Goal: Task Accomplishment & Management: Use online tool/utility

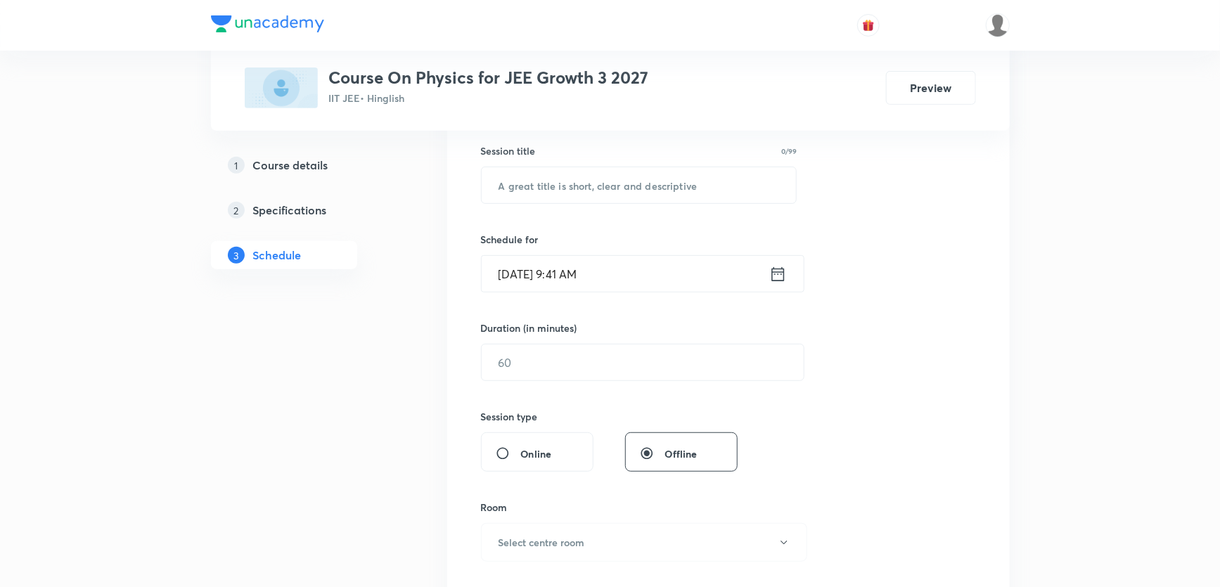
click at [515, 276] on input "Sep 1, 2025, 9:41 AM" at bounding box center [626, 274] width 288 height 36
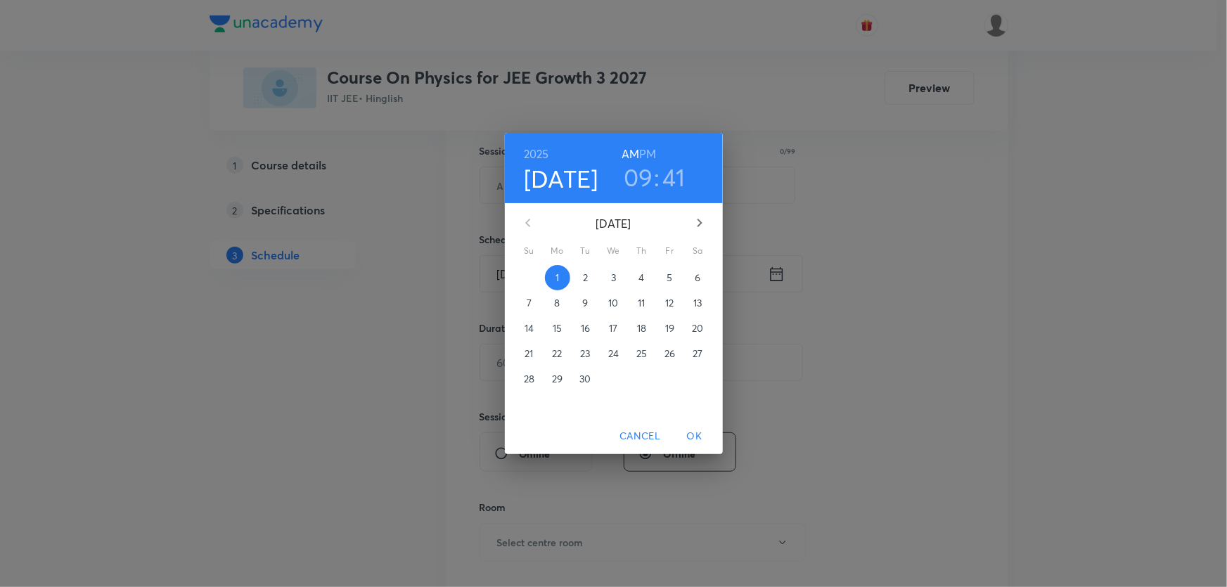
click at [647, 148] on h6 "PM" at bounding box center [647, 154] width 17 height 20
click at [646, 176] on h3 "09" at bounding box center [639, 177] width 30 height 30
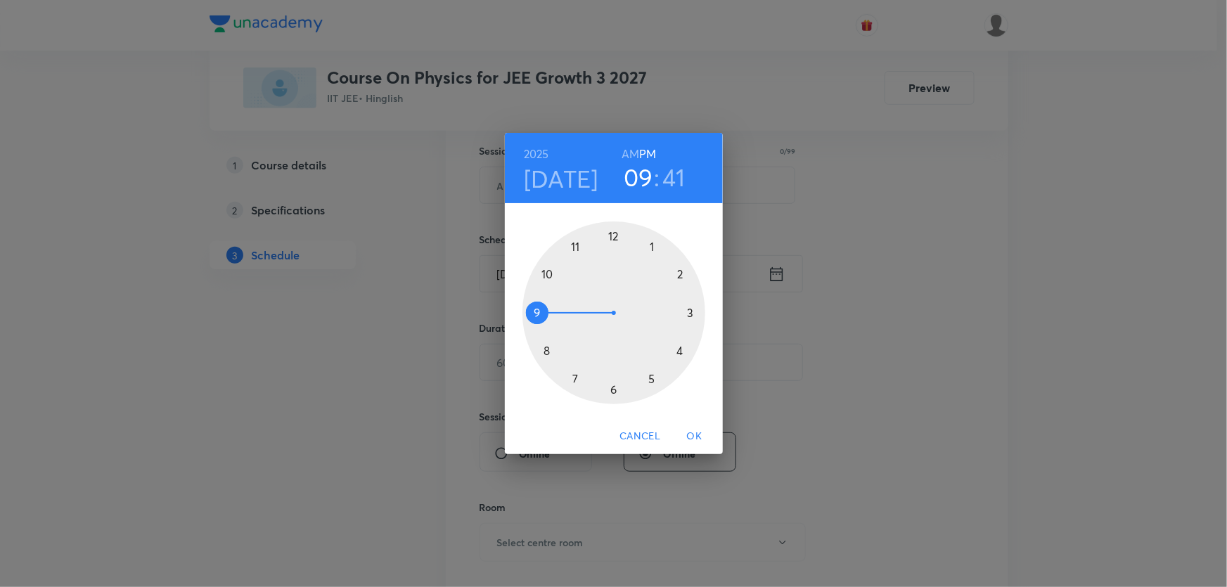
click at [653, 243] on div at bounding box center [613, 312] width 183 height 183
click at [614, 389] on div at bounding box center [613, 312] width 183 height 183
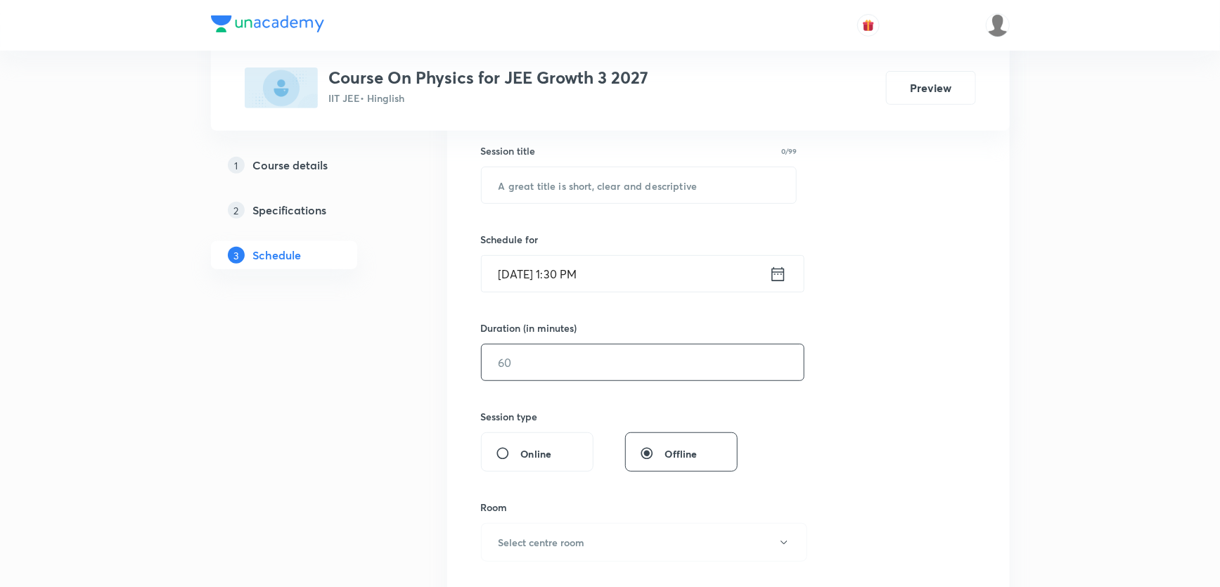
click at [531, 357] on input "text" at bounding box center [643, 362] width 322 height 36
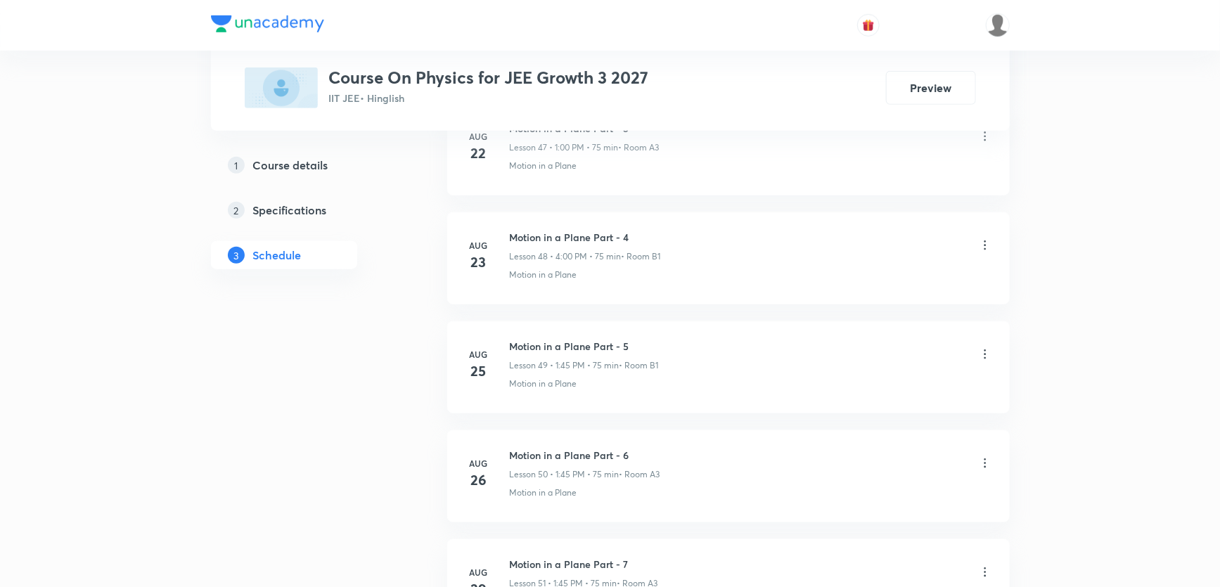
scroll to position [6088, 0]
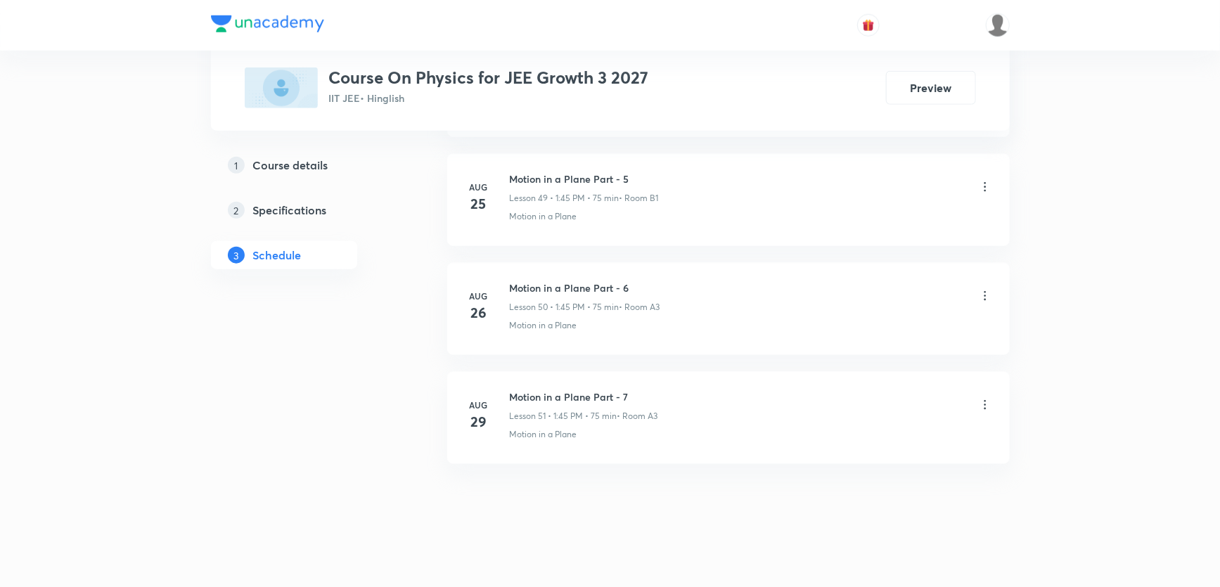
type input "75"
drag, startPoint x: 551, startPoint y: 366, endPoint x: 506, endPoint y: 391, distance: 51.3
click at [510, 391] on li "Aug 29 Motion in a Plane Part - 7 Lesson 51 • 1:45 PM • 75 min • Room A3 Motion…" at bounding box center [728, 418] width 562 height 92
click at [635, 410] on p "• Room A3" at bounding box center [637, 416] width 41 height 13
drag, startPoint x: 510, startPoint y: 389, endPoint x: 627, endPoint y: 386, distance: 117.5
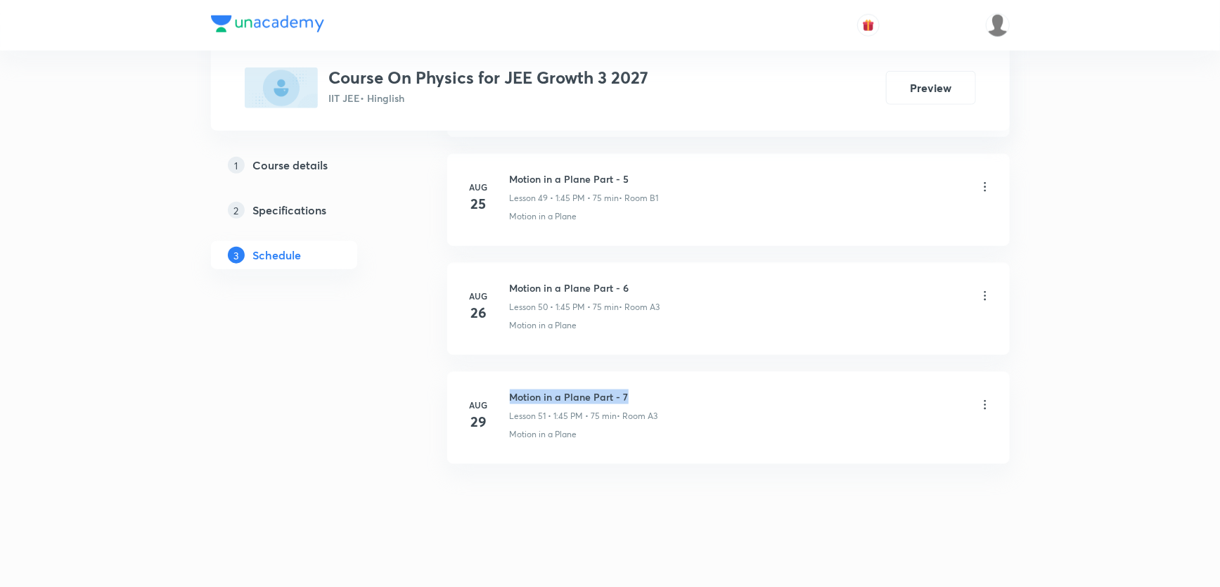
click at [627, 389] on h6 "Motion in a Plane Part - 7" at bounding box center [584, 396] width 148 height 15
copy h6 "Motion in a Plane Part - 7"
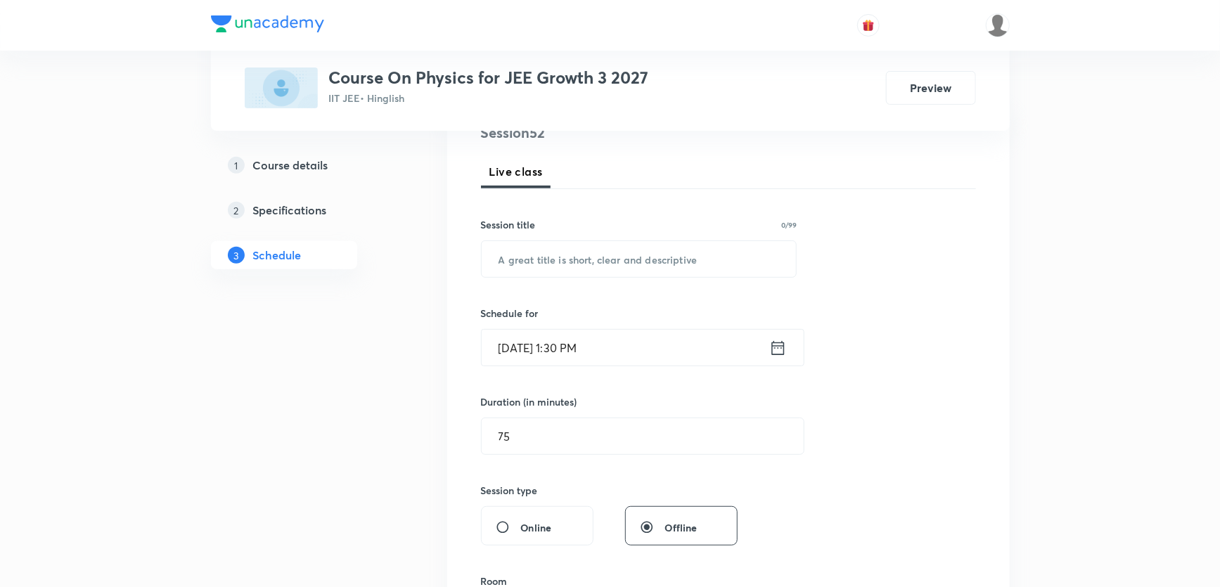
scroll to position [78, 0]
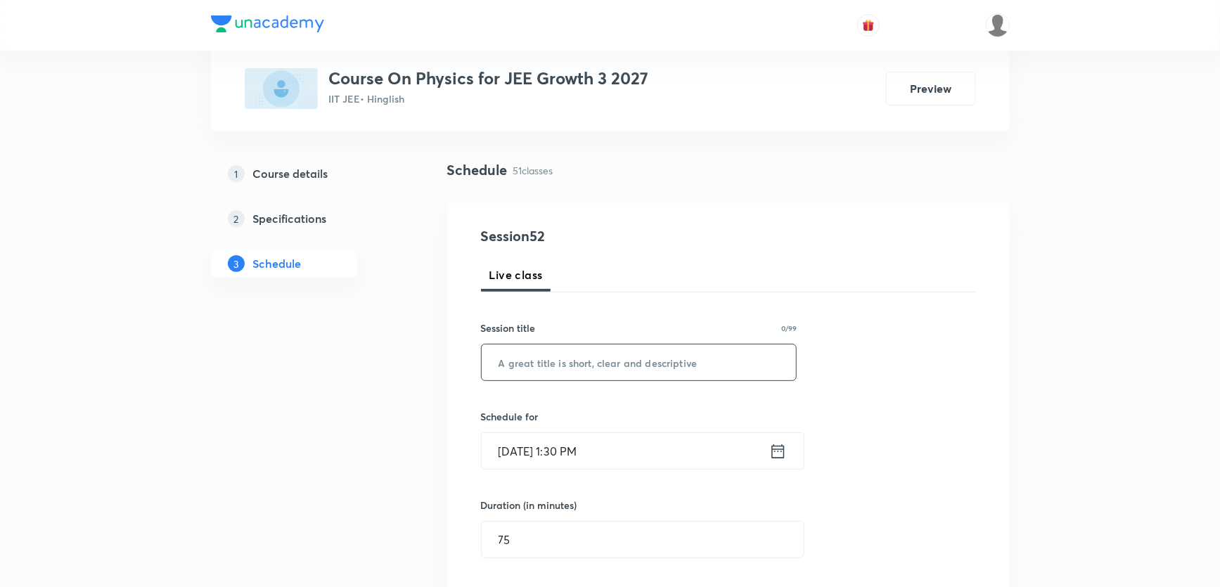
click at [583, 361] on input "text" at bounding box center [639, 362] width 315 height 36
paste input "Motion in a Plane Part - 7"
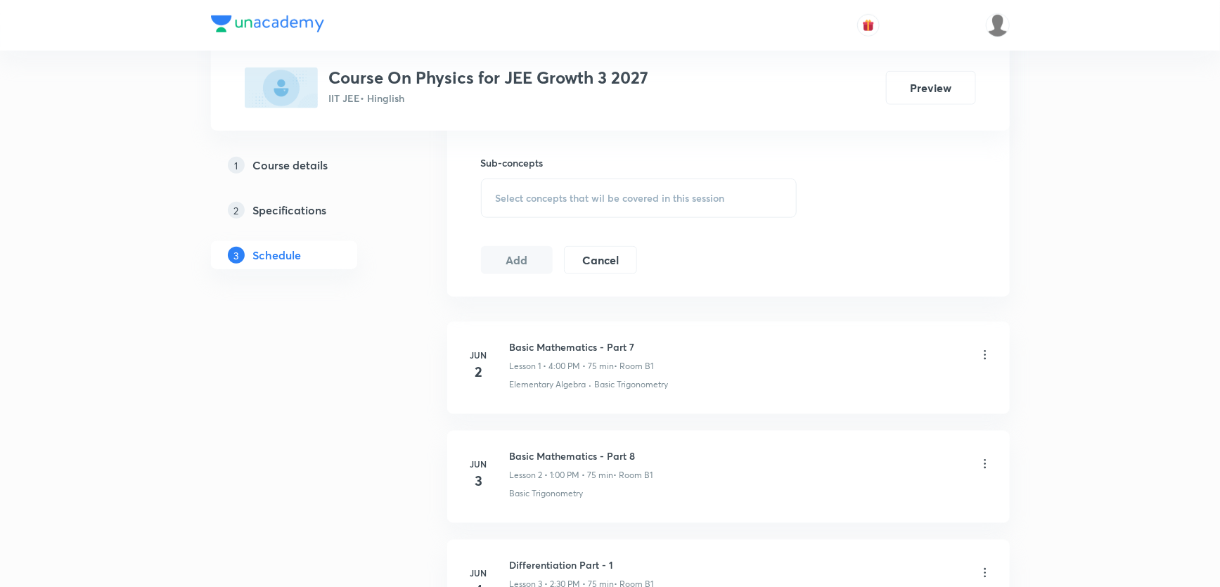
scroll to position [639, 0]
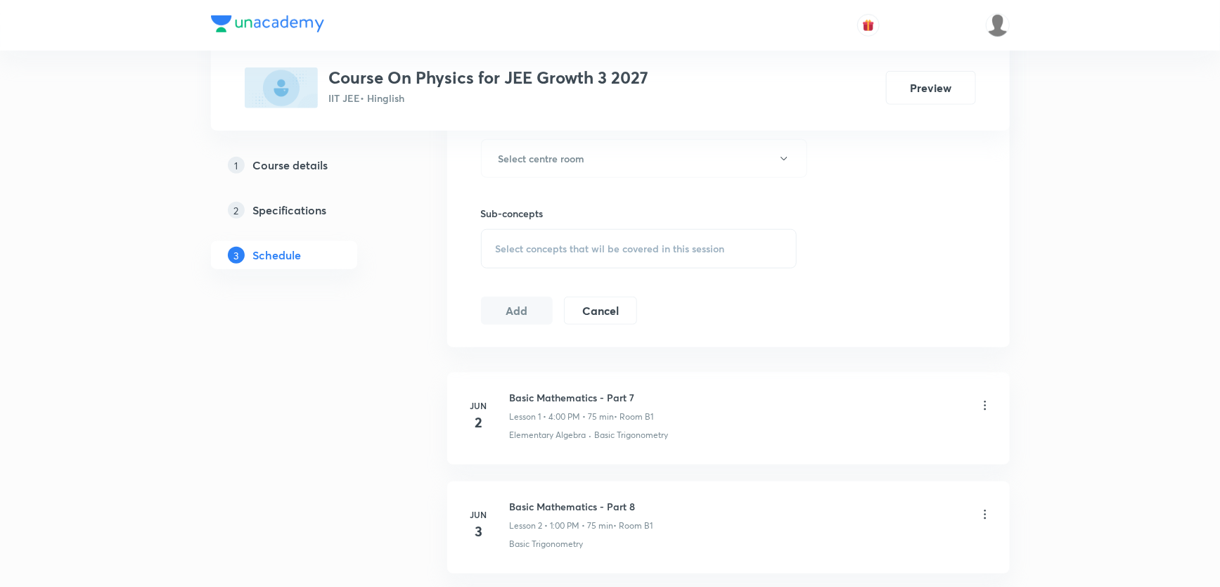
type input "Motion in a Plane Part - 8"
click at [541, 250] on span "Select concepts that wil be covered in this session" at bounding box center [610, 248] width 229 height 11
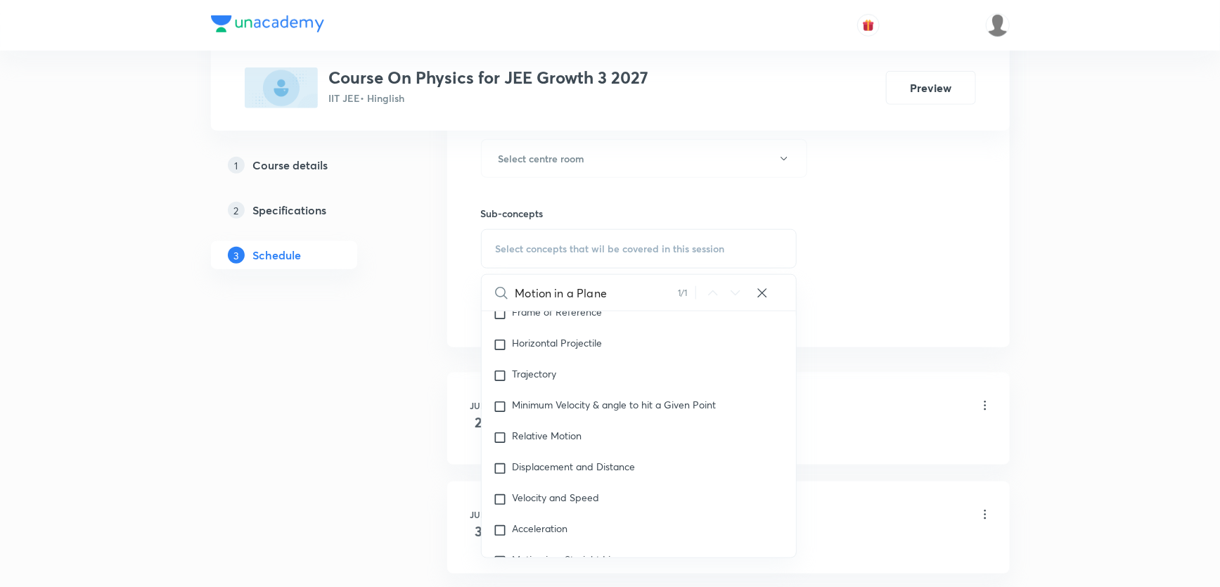
scroll to position [1793, 0]
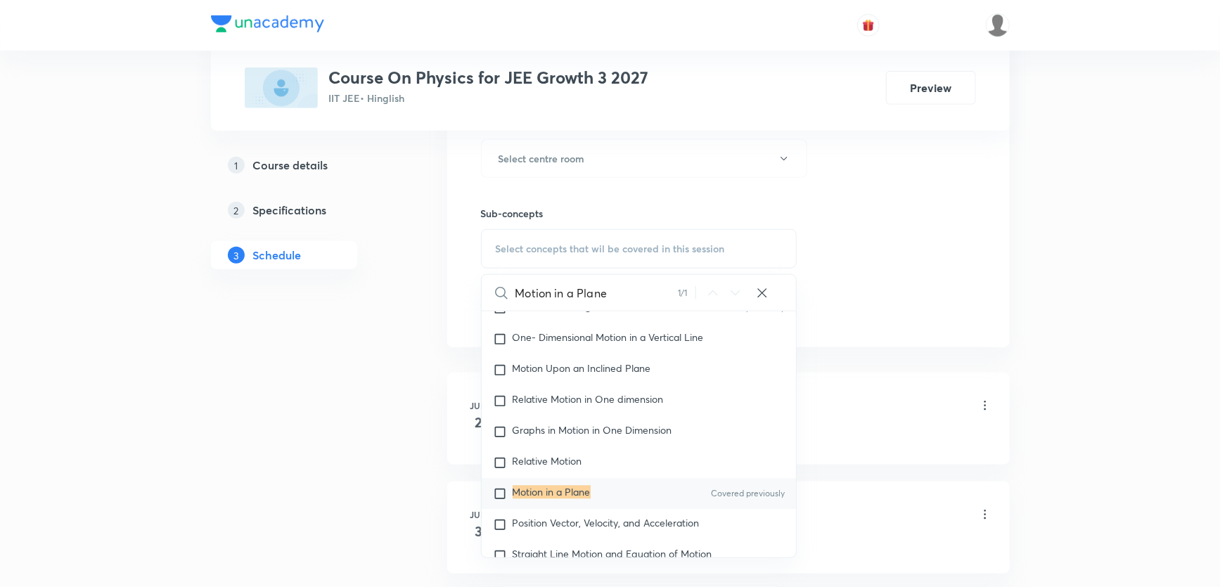
type input "Motion in a Plane"
click at [501, 491] on input "checkbox" at bounding box center [503, 494] width 20 height 14
checkbox input "true"
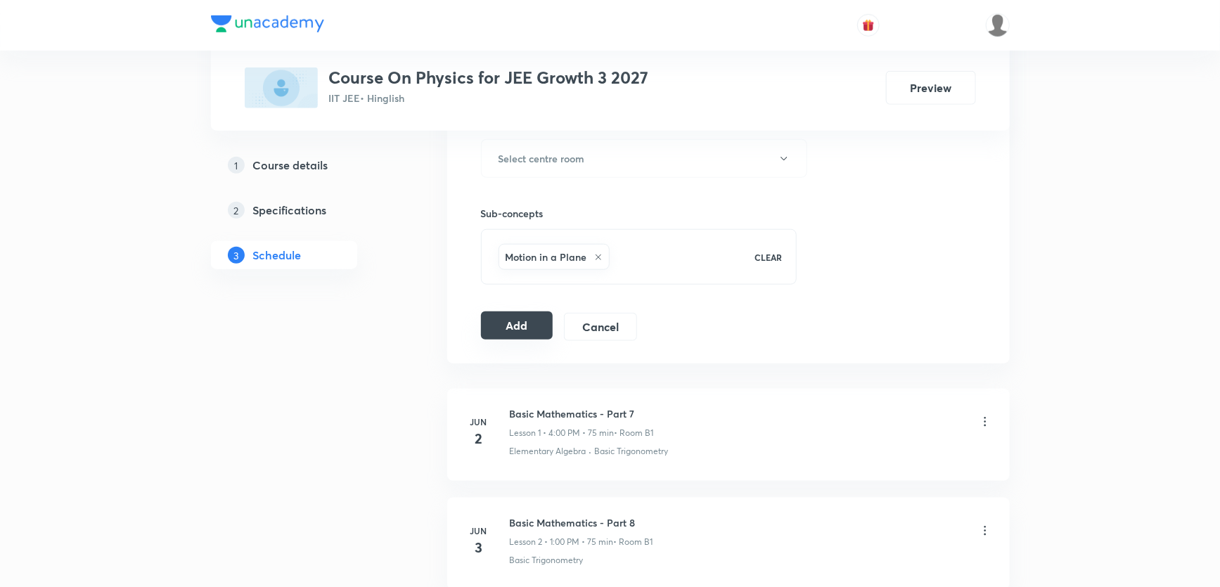
click at [517, 323] on button "Add" at bounding box center [517, 325] width 72 height 28
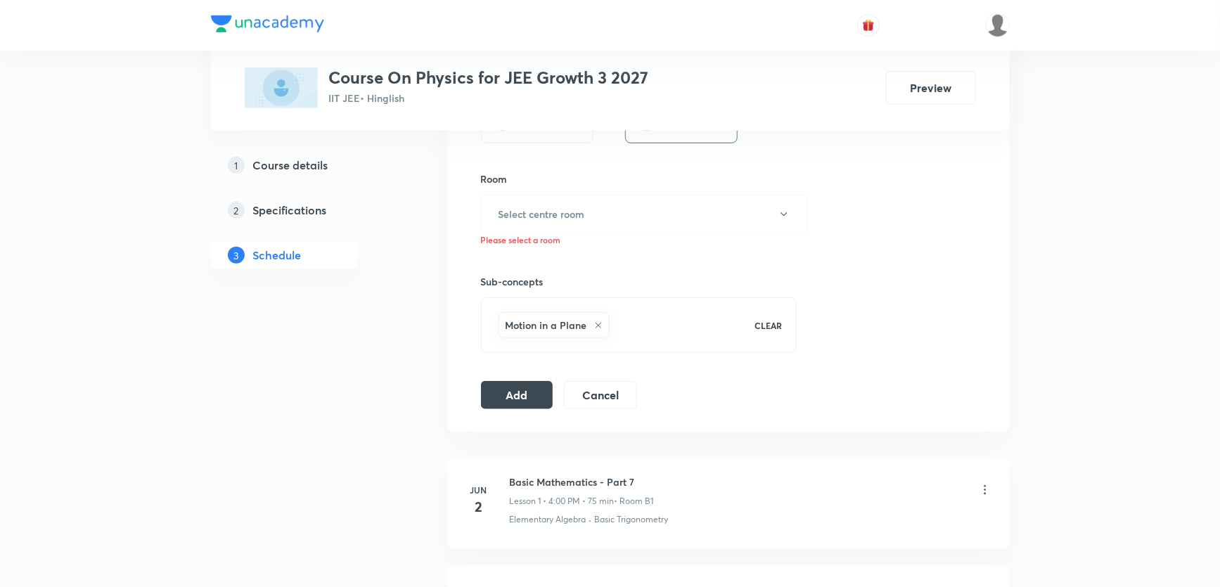
scroll to position [575, 0]
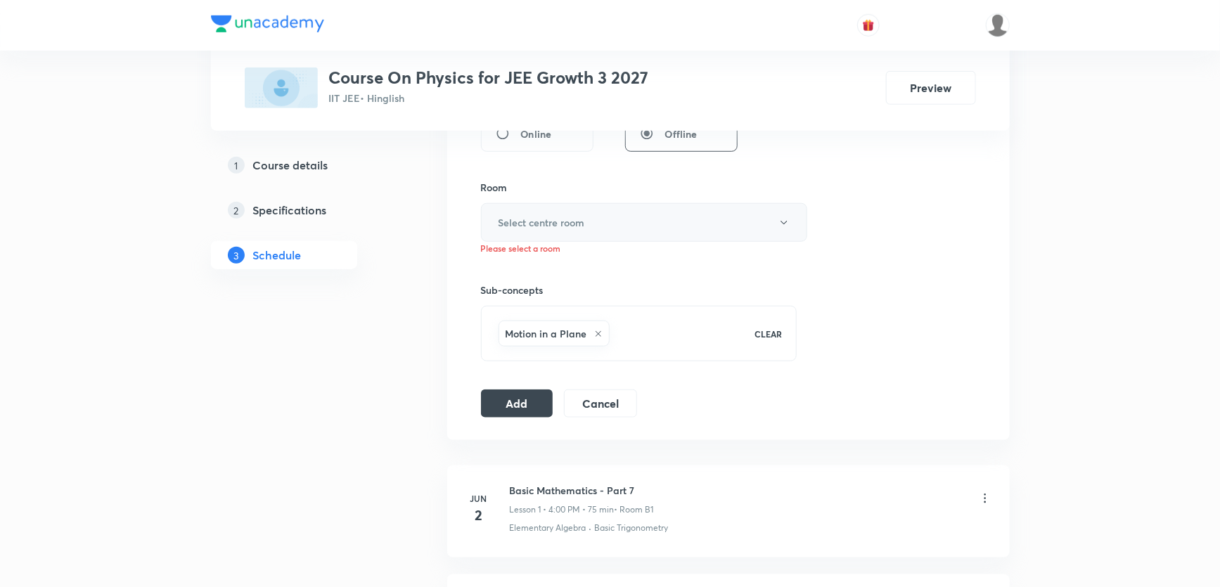
click at [594, 219] on button "Select centre room" at bounding box center [644, 222] width 326 height 39
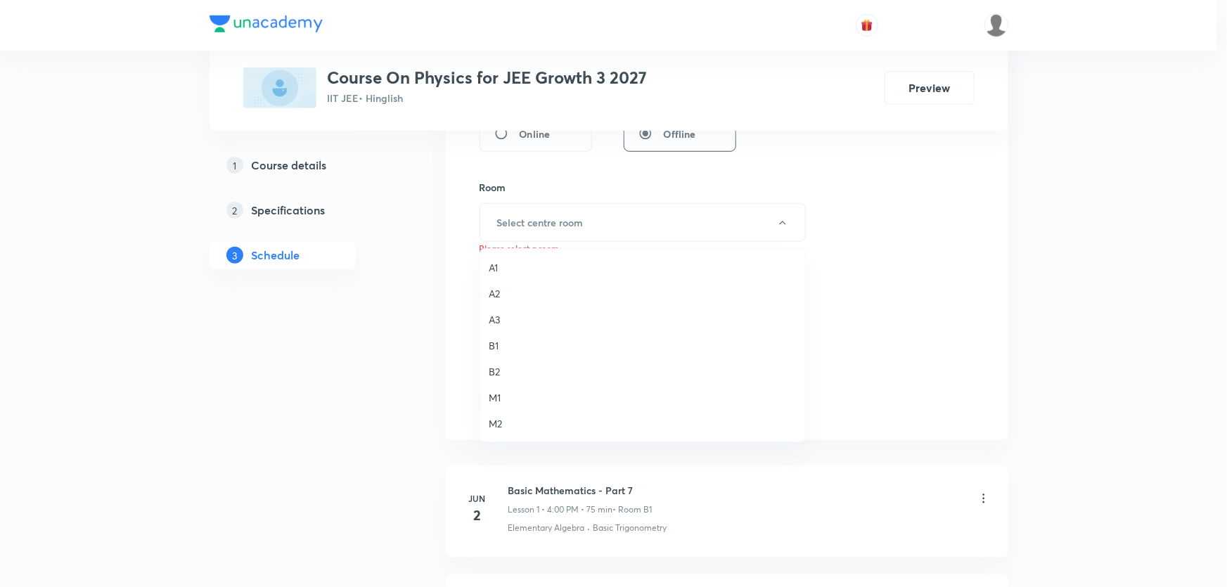
click at [494, 347] on span "B1" at bounding box center [643, 345] width 308 height 15
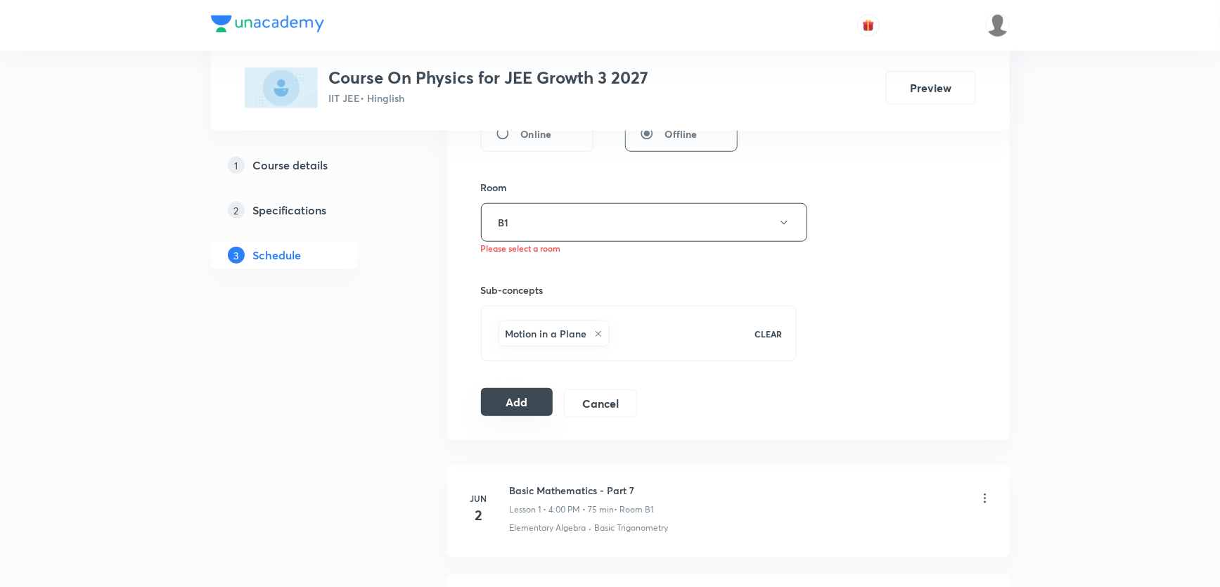
click at [522, 401] on button "Add" at bounding box center [517, 402] width 72 height 28
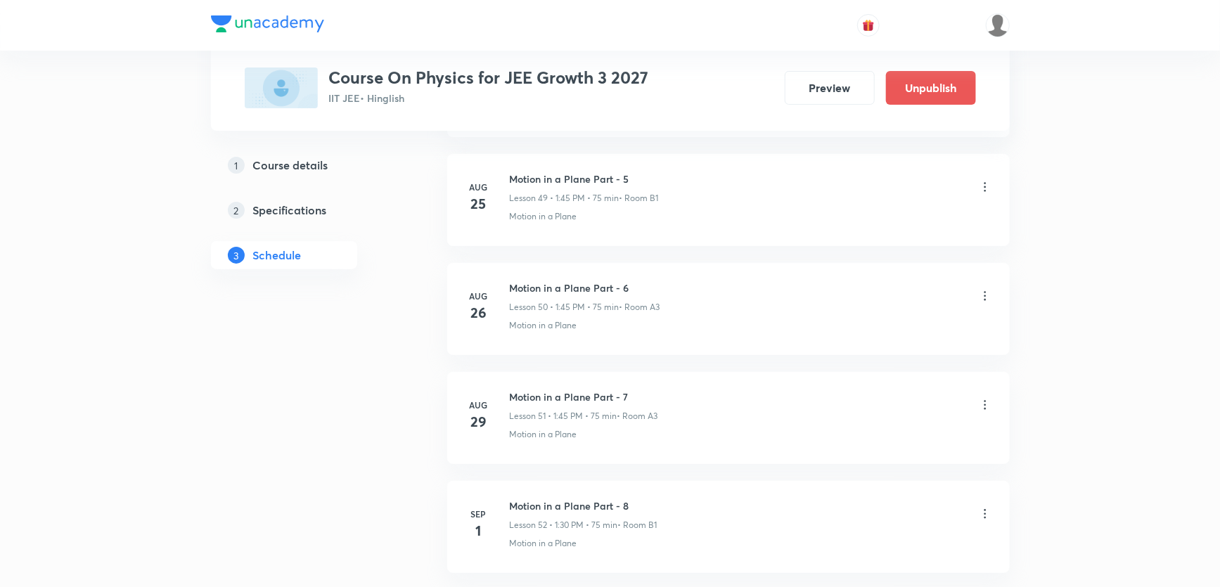
scroll to position [5551, 0]
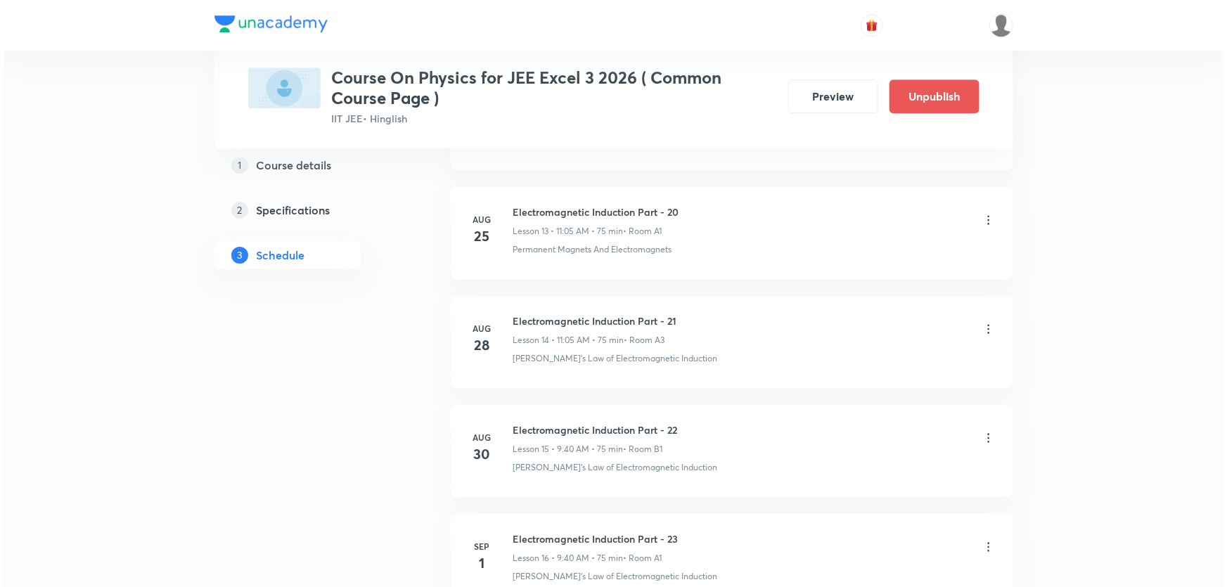
scroll to position [2297, 0]
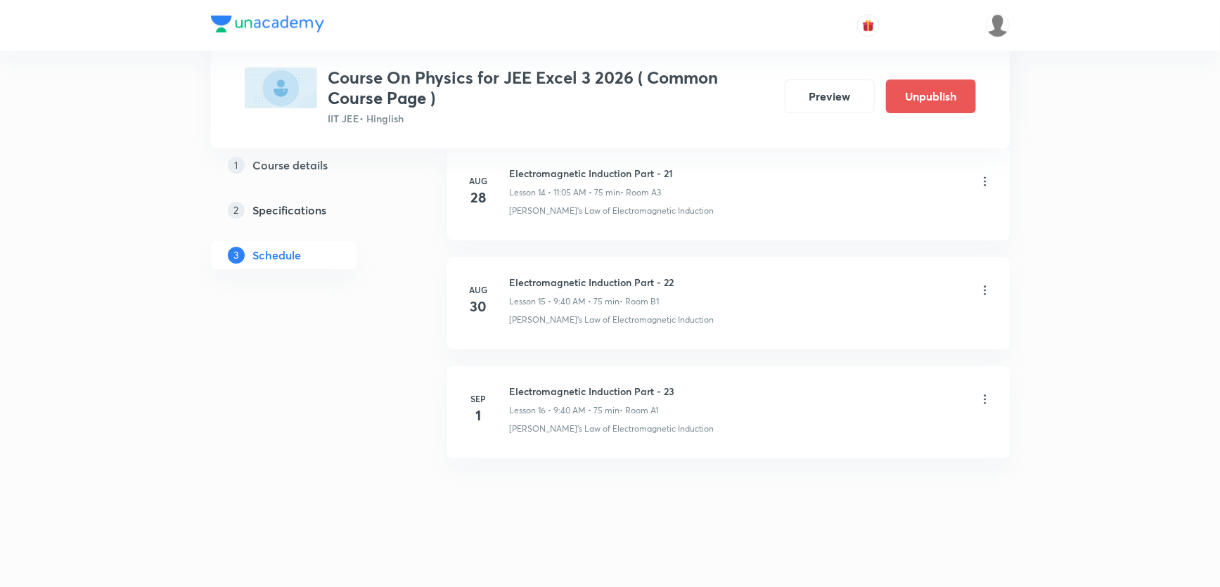
click at [984, 396] on icon at bounding box center [985, 399] width 14 height 14
click at [980, 396] on icon at bounding box center [985, 399] width 14 height 14
click at [872, 430] on li "Edit" at bounding box center [912, 432] width 154 height 26
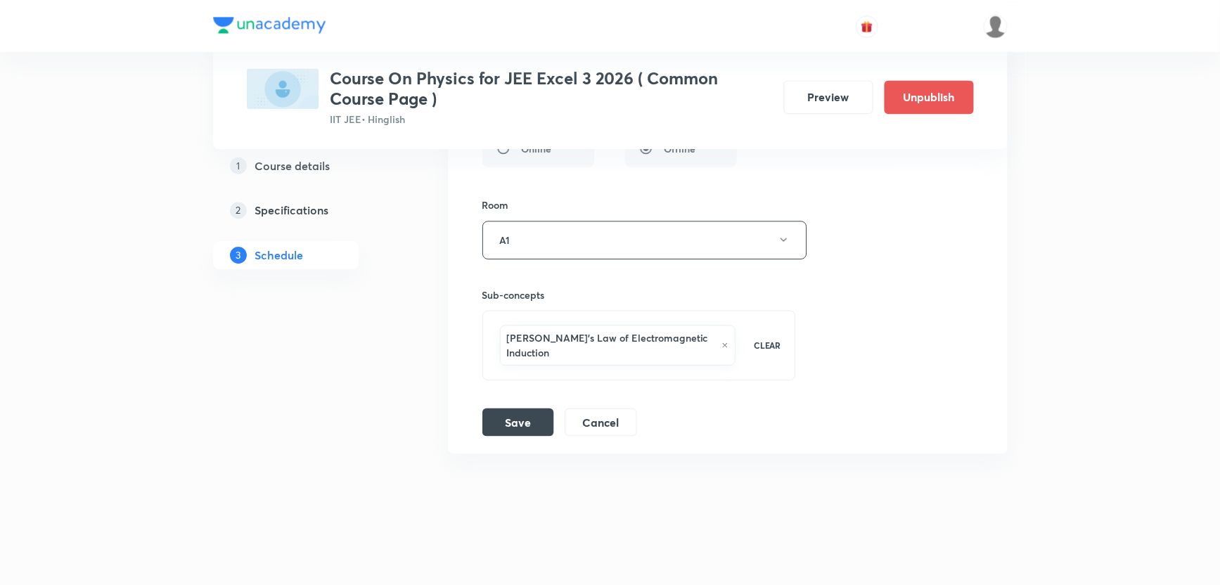
scroll to position [2191, 0]
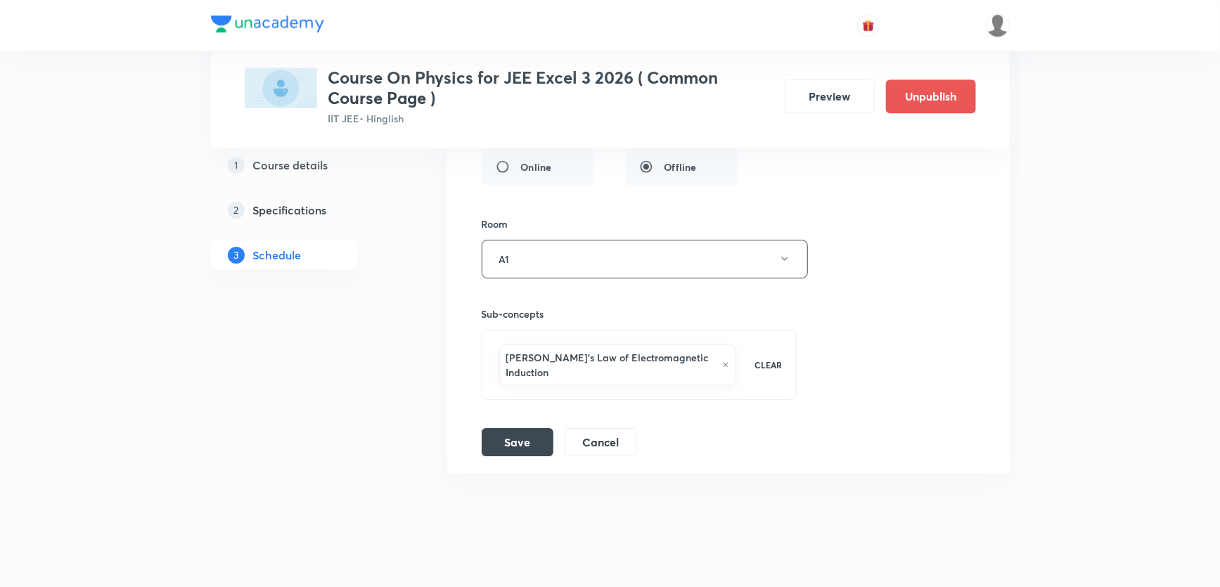
click at [722, 361] on icon at bounding box center [725, 365] width 7 height 8
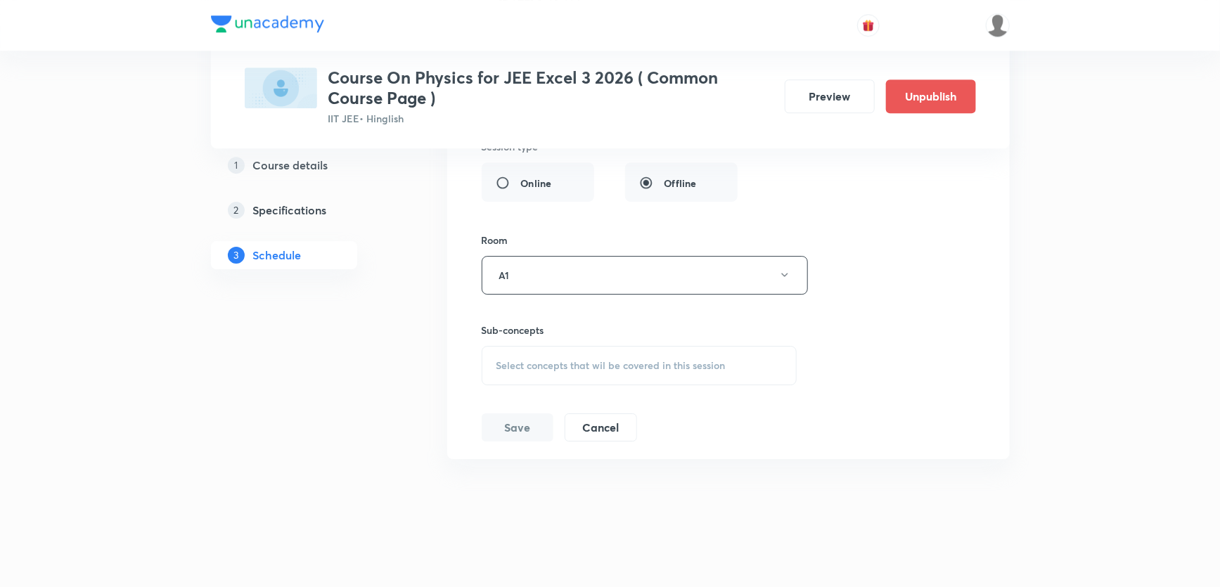
click at [718, 353] on div "Select concepts that wil be covered in this session" at bounding box center [640, 365] width 316 height 39
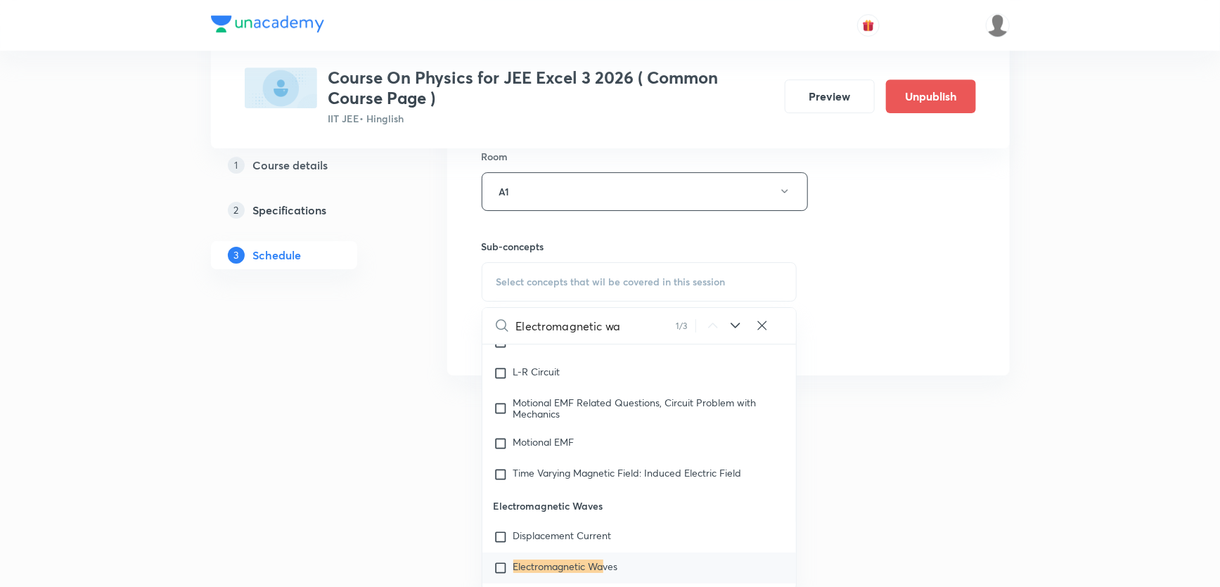
scroll to position [18148, 0]
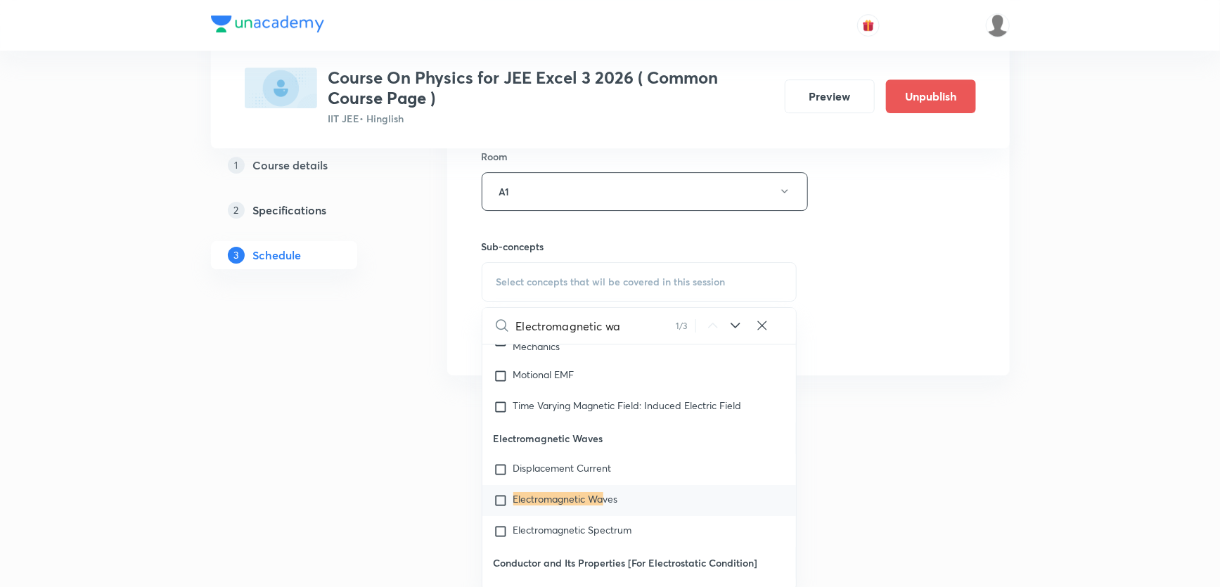
type input "Electromagnetic wa"
click at [583, 508] on p "Electromagnetic Wa ves" at bounding box center [565, 500] width 105 height 14
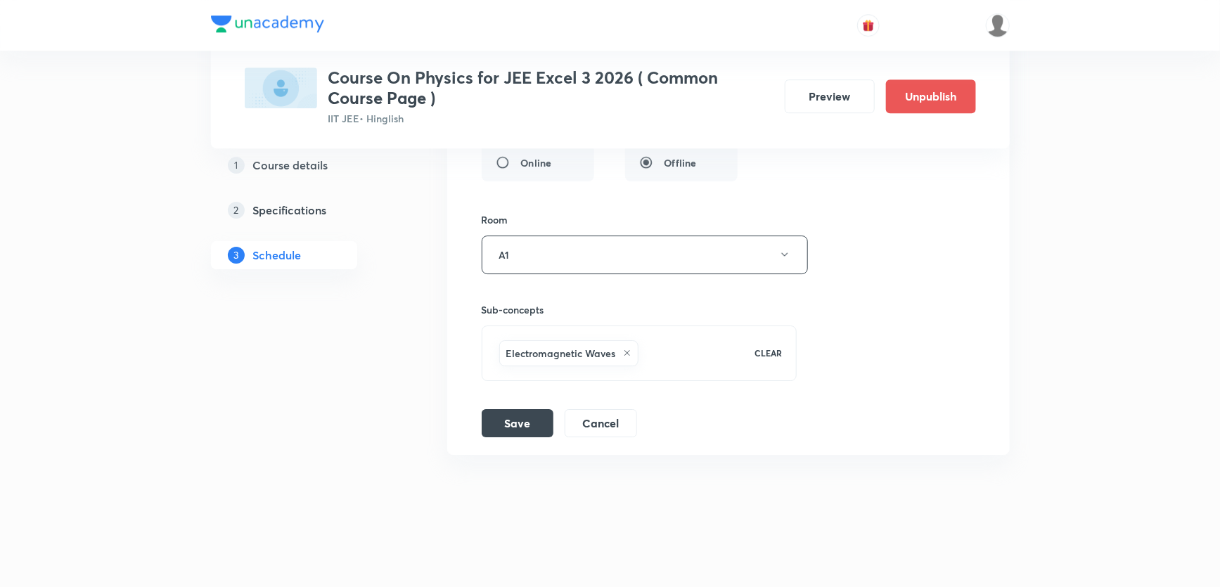
scroll to position [2191, 0]
copy h6 "Electromagnetic Waves"
drag, startPoint x: 503, startPoint y: 353, endPoint x: 615, endPoint y: 351, distance: 111.8
click at [615, 351] on div "Electromagnetic Waves" at bounding box center [568, 357] width 139 height 26
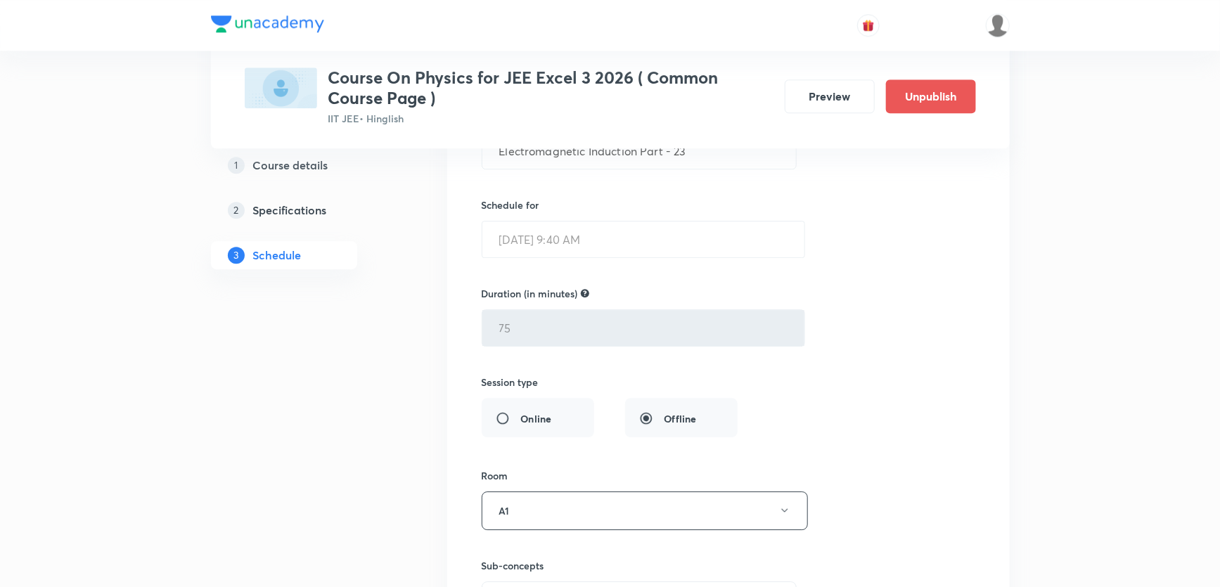
scroll to position [1748, 0]
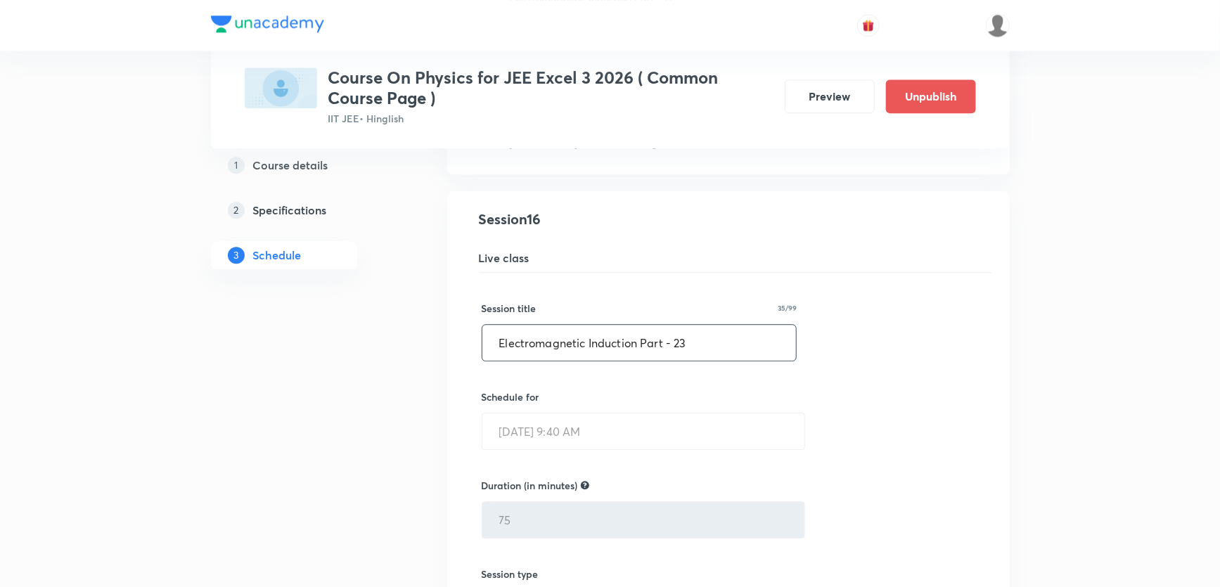
click at [598, 347] on input "Electromagnetic Induction Part - 23" at bounding box center [639, 343] width 314 height 36
paste input "Waves"
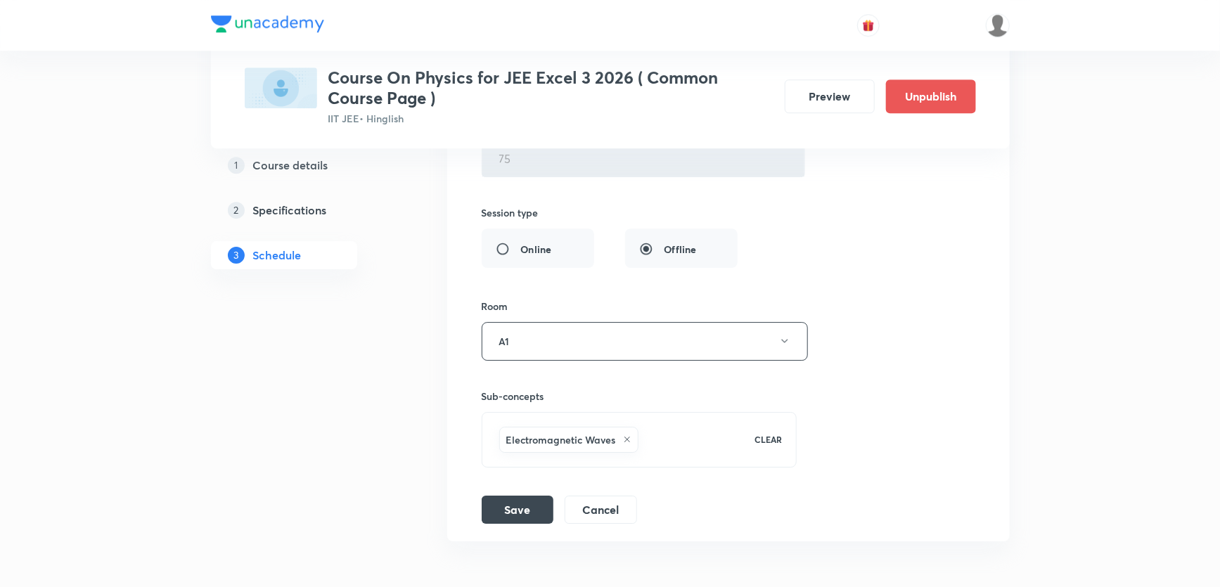
scroll to position [2191, 0]
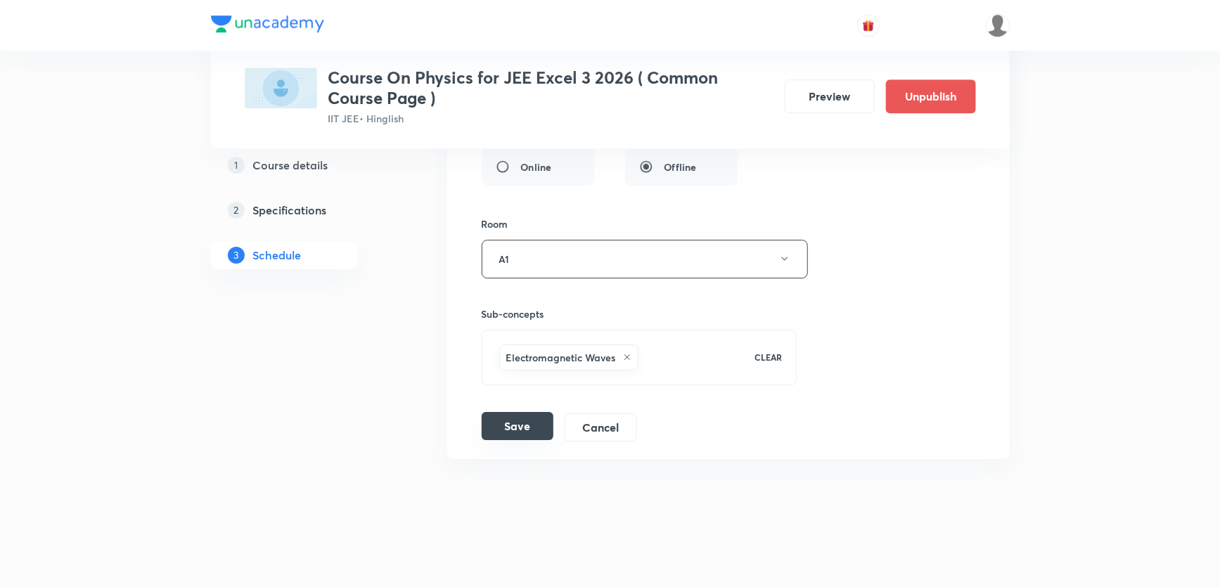
type input "Electromagnetic Waves Part - 1"
click at [510, 428] on button "Save" at bounding box center [518, 426] width 72 height 28
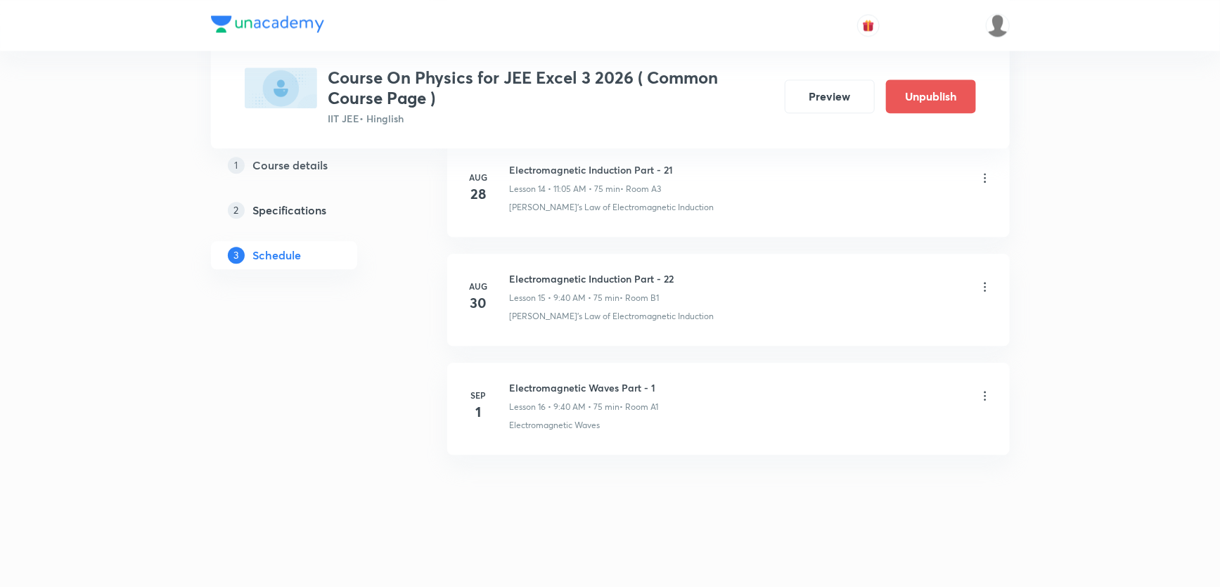
scroll to position [1652, 0]
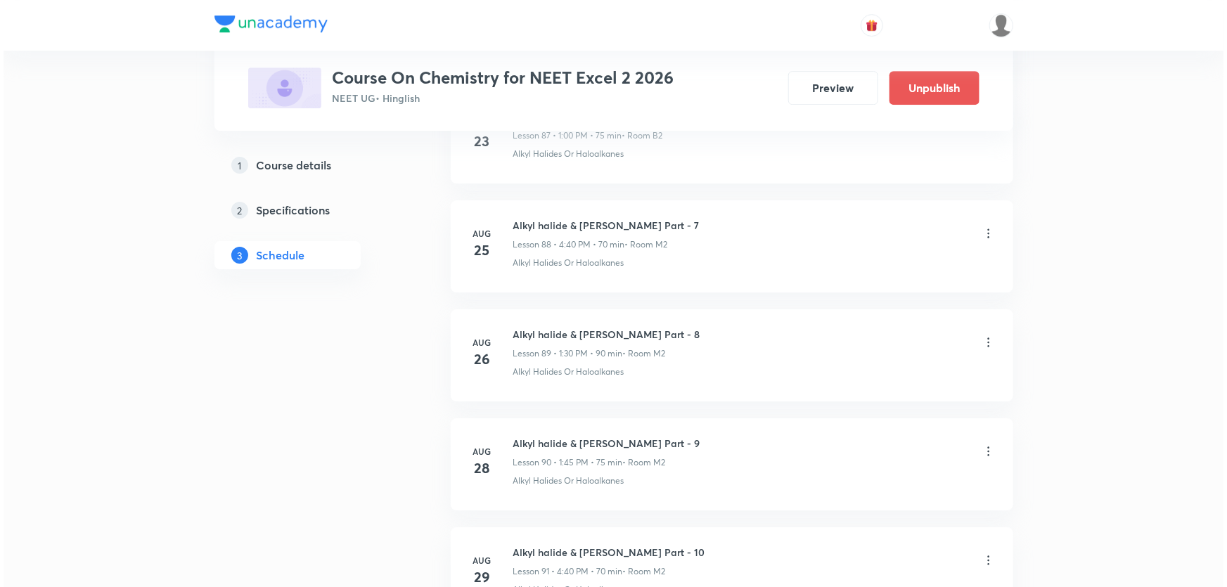
scroll to position [10657, 0]
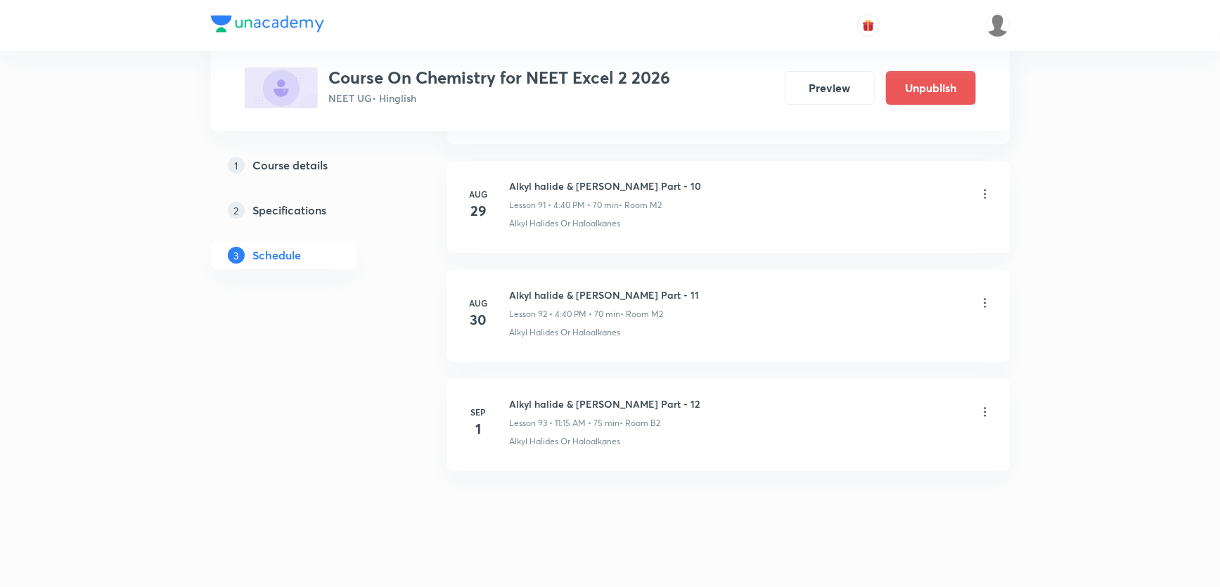
click at [988, 405] on icon at bounding box center [985, 412] width 14 height 14
click at [873, 434] on li "Edit" at bounding box center [912, 432] width 154 height 26
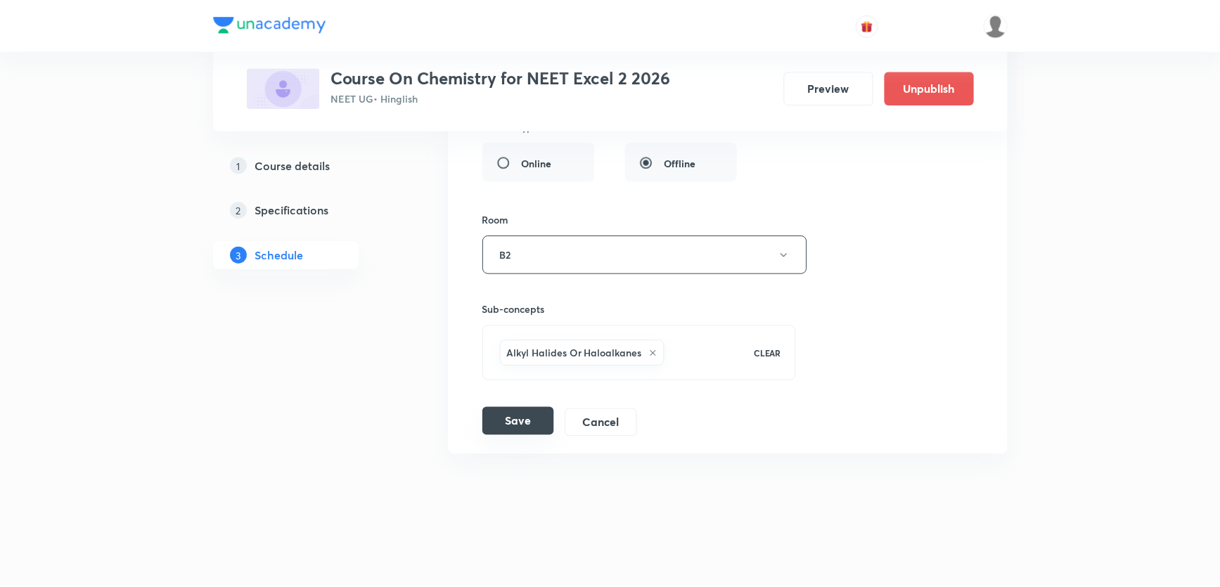
scroll to position [10552, 0]
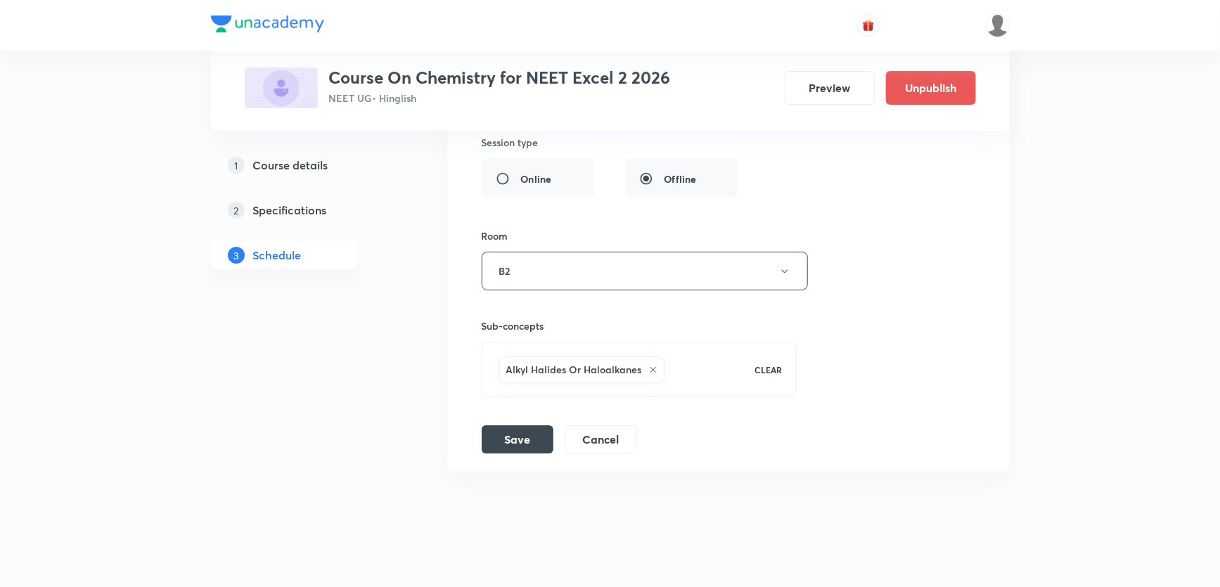
click at [653, 366] on icon at bounding box center [653, 370] width 8 height 8
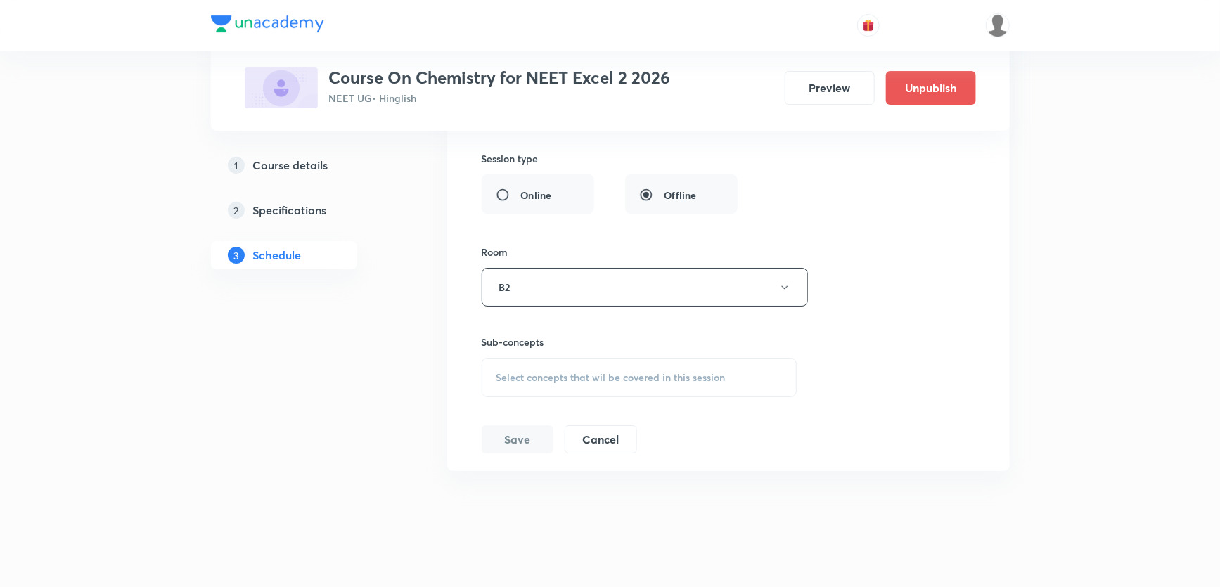
click at [588, 372] on span "Select concepts that wil be covered in this session" at bounding box center [610, 377] width 229 height 11
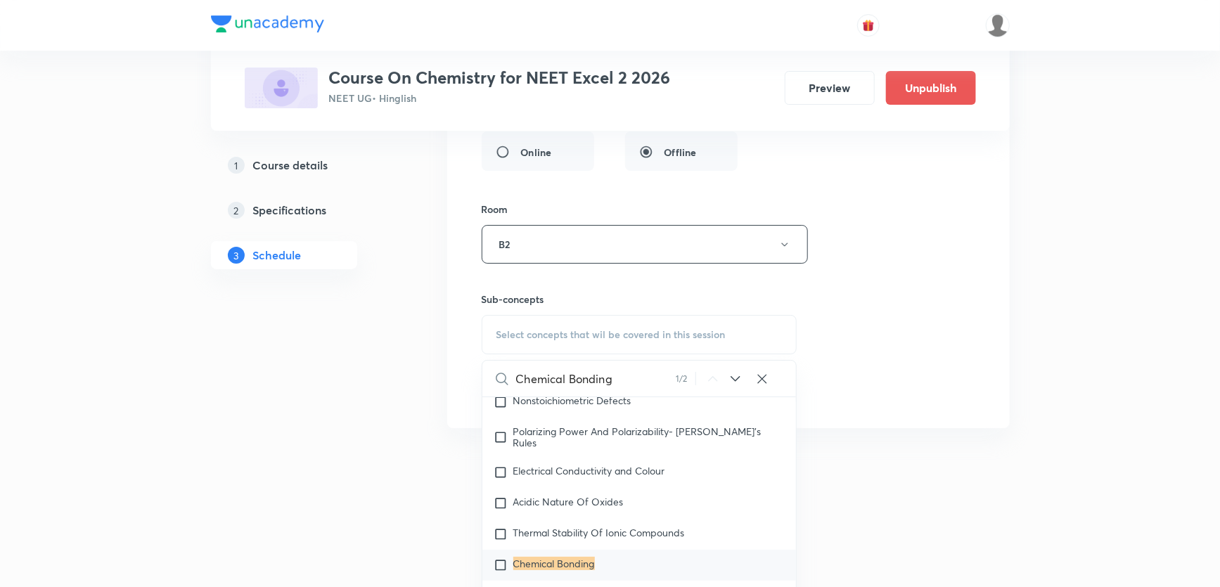
scroll to position [10619, 0]
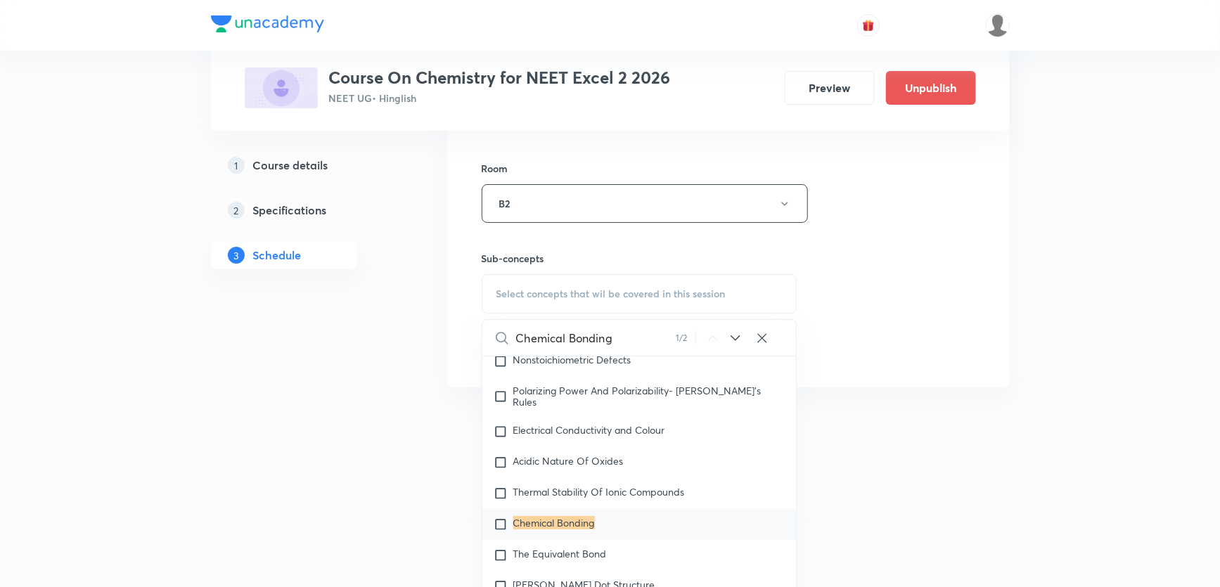
type input "Chemical Bonding"
click at [560, 523] on mark "Chemical Bonding" at bounding box center [554, 522] width 82 height 13
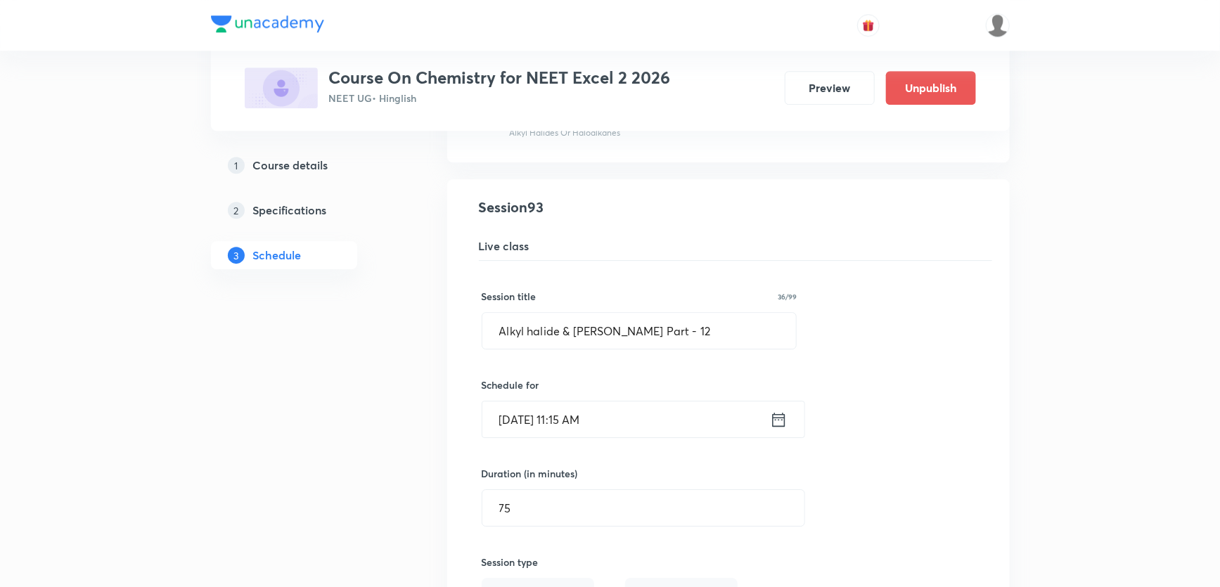
scroll to position [10104, 0]
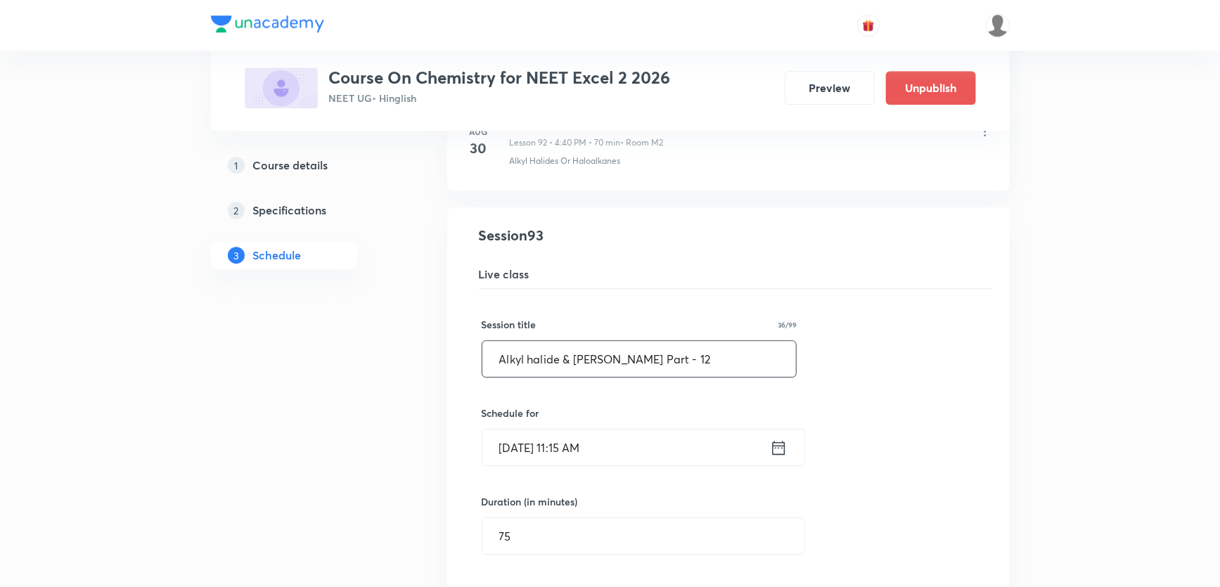
click at [698, 342] on input "Alkyl halide & Aryl halide Part - 12" at bounding box center [639, 359] width 314 height 36
paste input "Chemical Bonding"
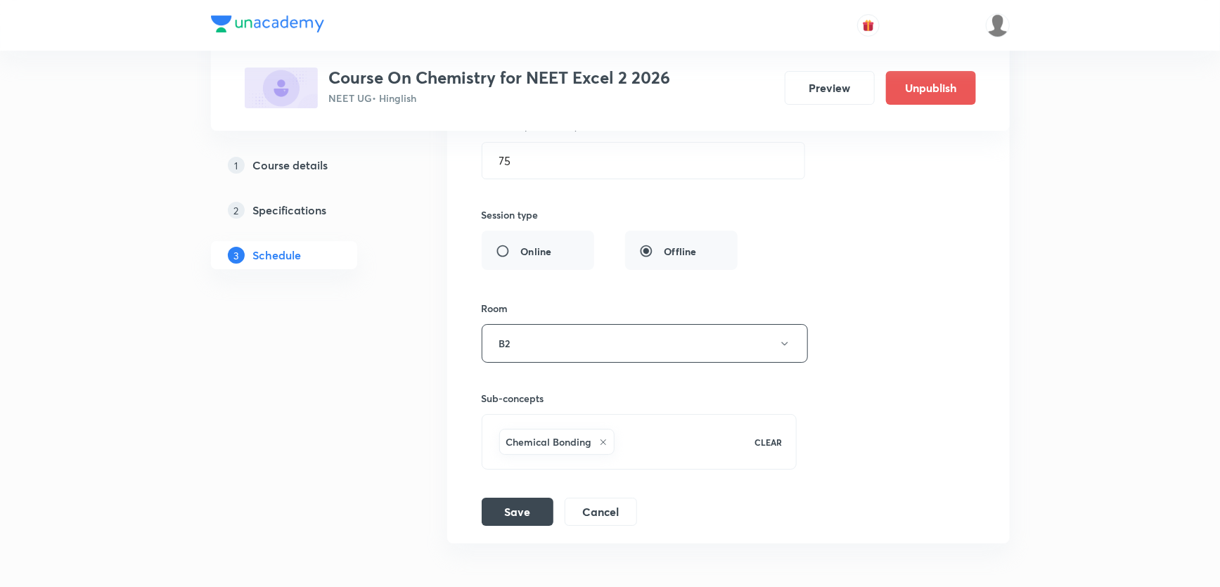
scroll to position [10552, 0]
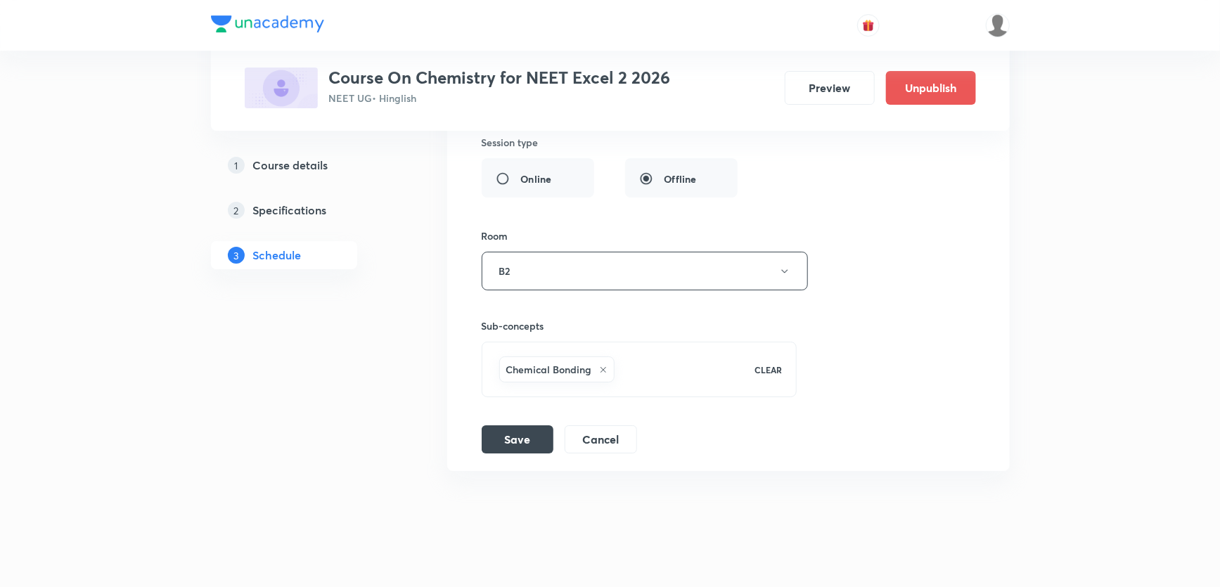
type input "Chemical Bonding Part - 1"
drag, startPoint x: 698, startPoint y: 342, endPoint x: 511, endPoint y: 427, distance: 205.4
click at [511, 427] on button "Save" at bounding box center [518, 438] width 72 height 28
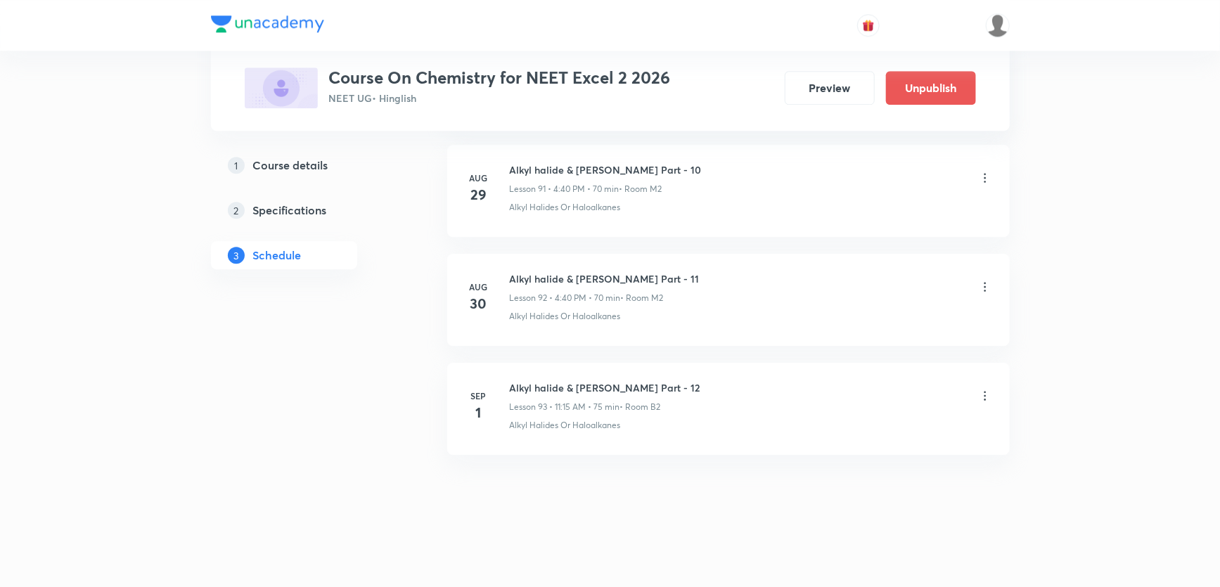
scroll to position [10012, 0]
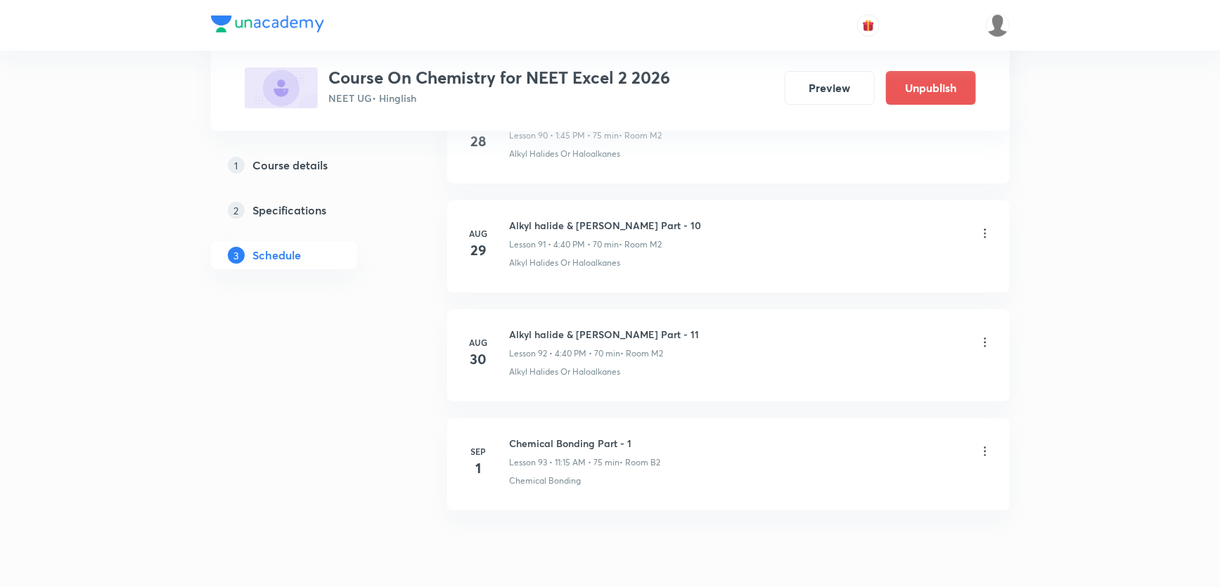
scroll to position [10657, 0]
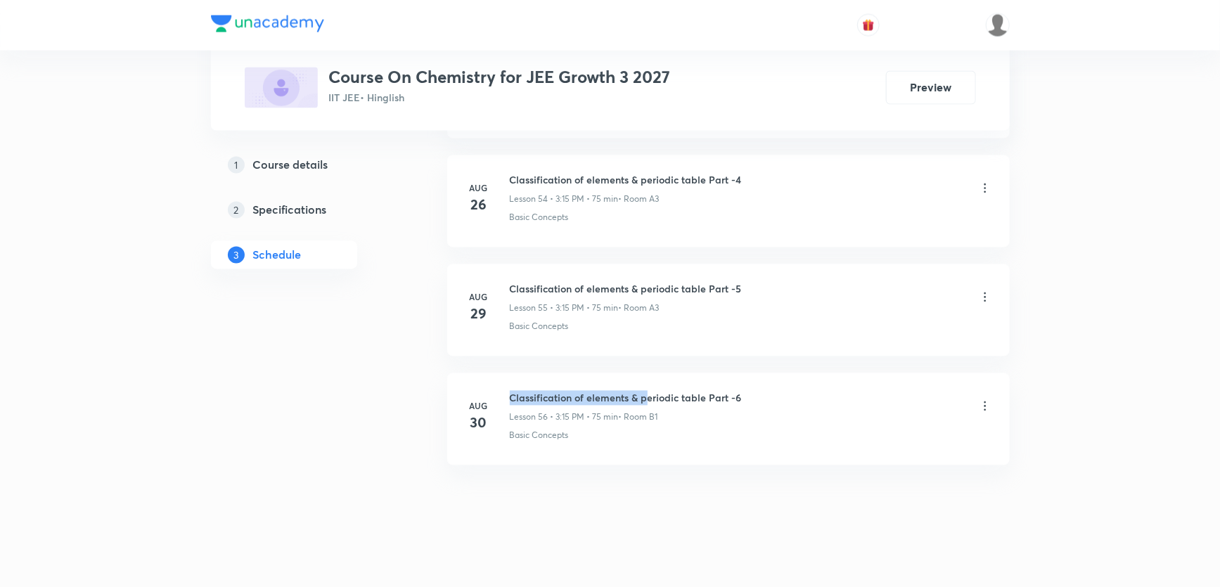
scroll to position [6631, 0]
click at [737, 391] on h6 "Classification of elements & periodic table Part -6" at bounding box center [626, 398] width 232 height 15
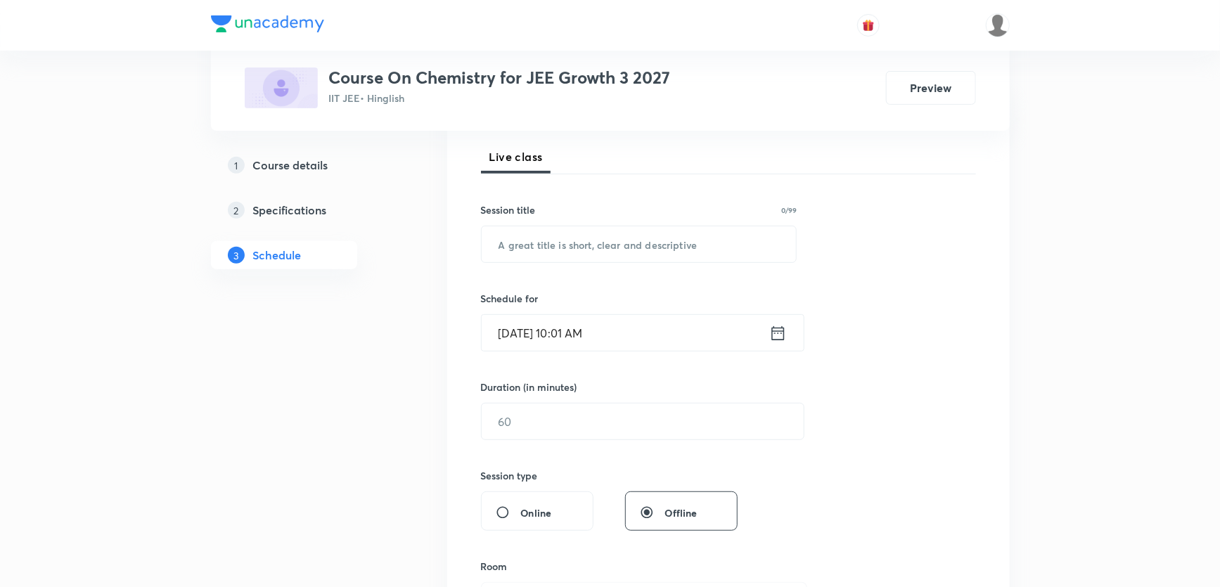
scroll to position [0, 0]
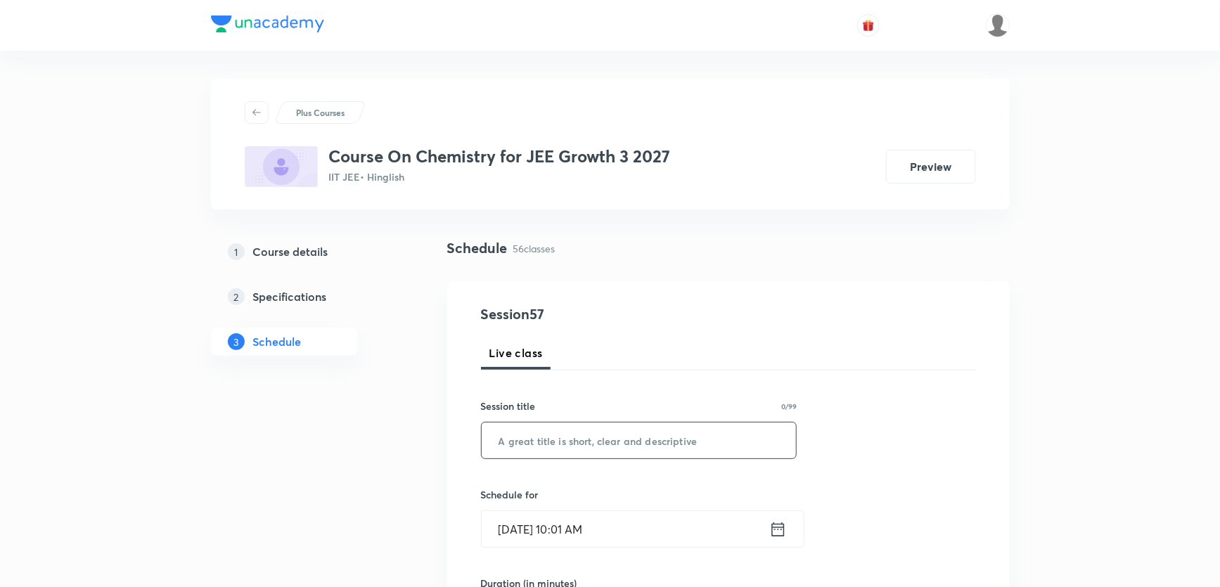
click at [536, 447] on input "text" at bounding box center [639, 440] width 315 height 36
paste input "Classification of elements & periodic table Part -6"
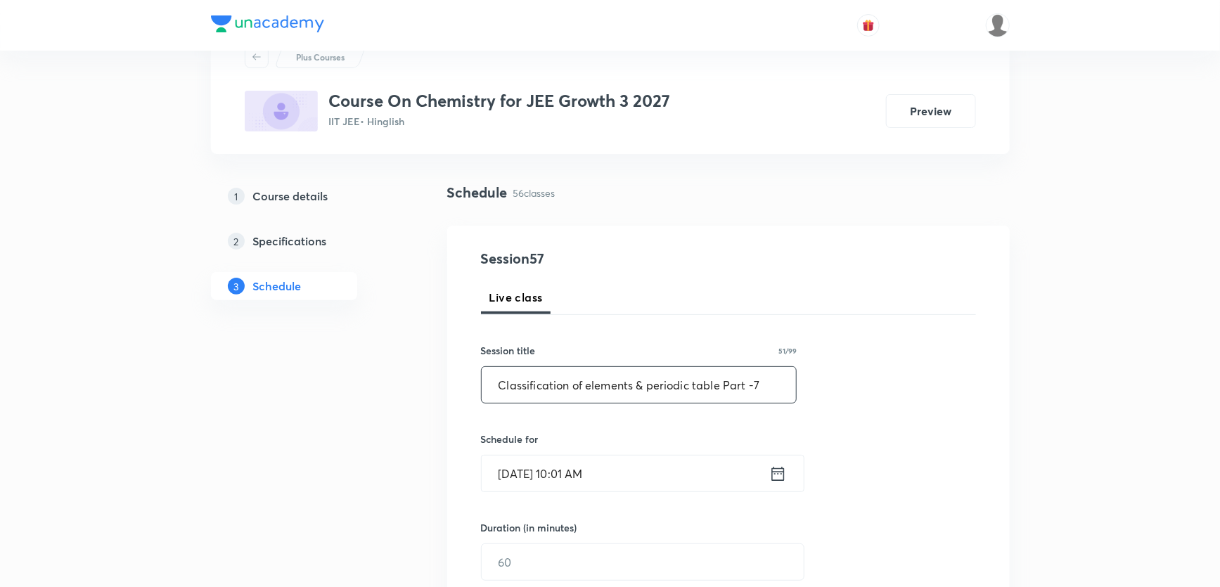
scroll to position [127, 0]
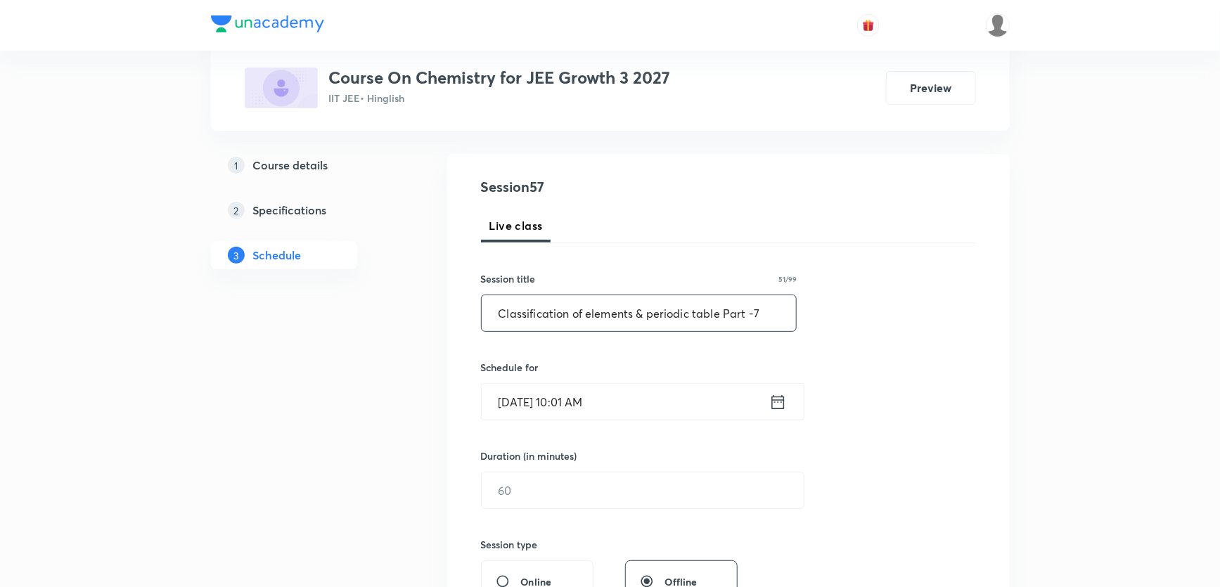
type input "Classification of elements & periodic table Part -7"
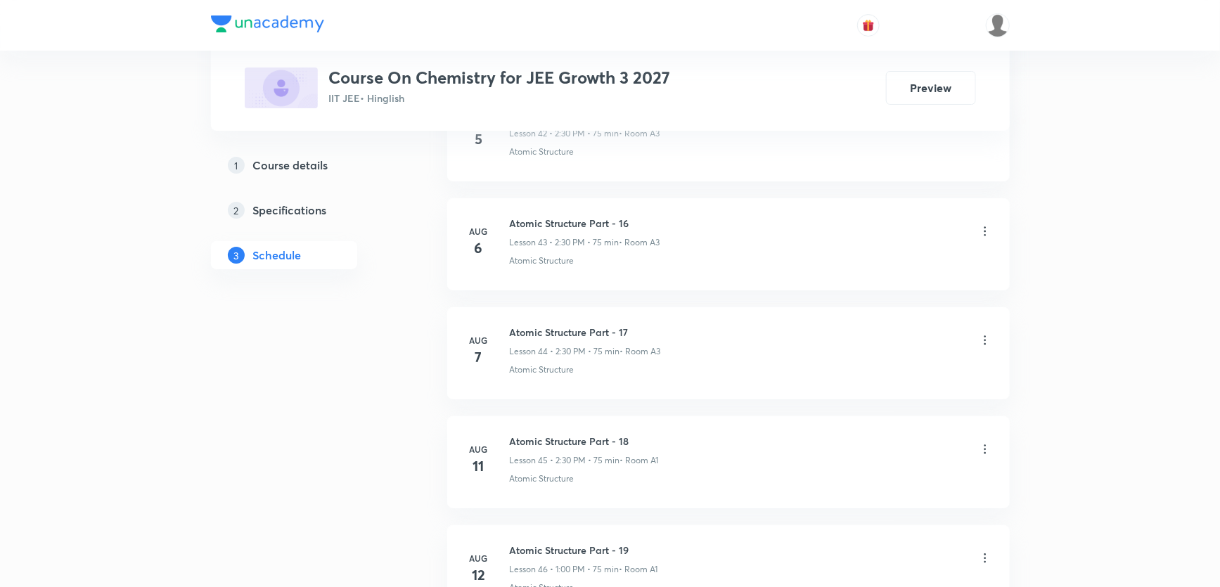
scroll to position [6631, 0]
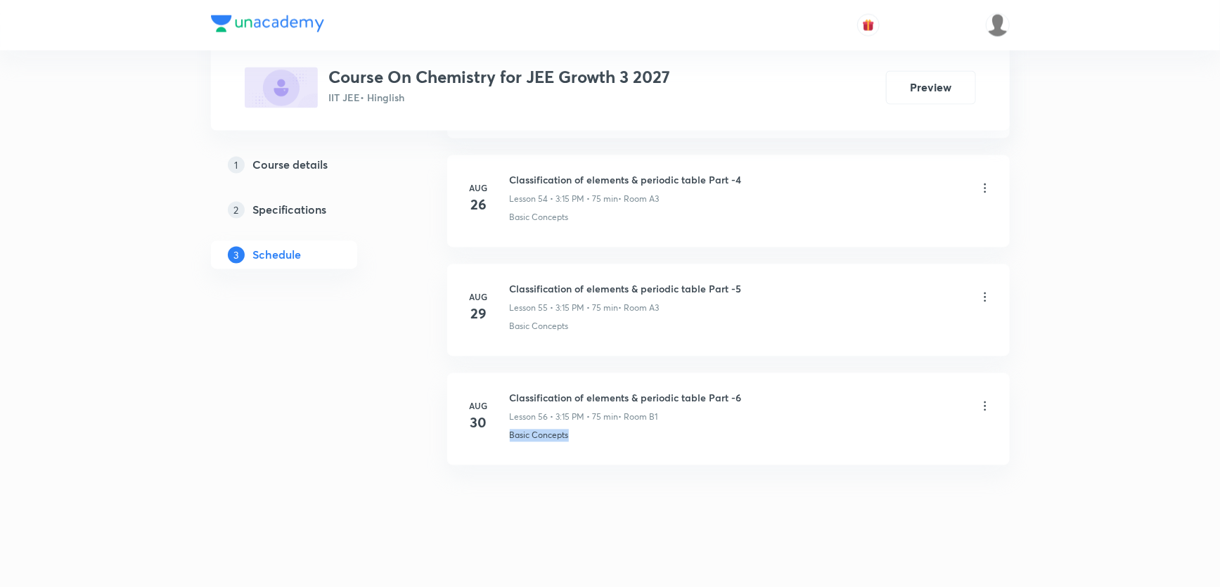
drag, startPoint x: 508, startPoint y: 424, endPoint x: 569, endPoint y: 424, distance: 60.5
click at [569, 430] on p "Basic Concepts" at bounding box center [539, 436] width 59 height 13
copy p "Basic Concepts"
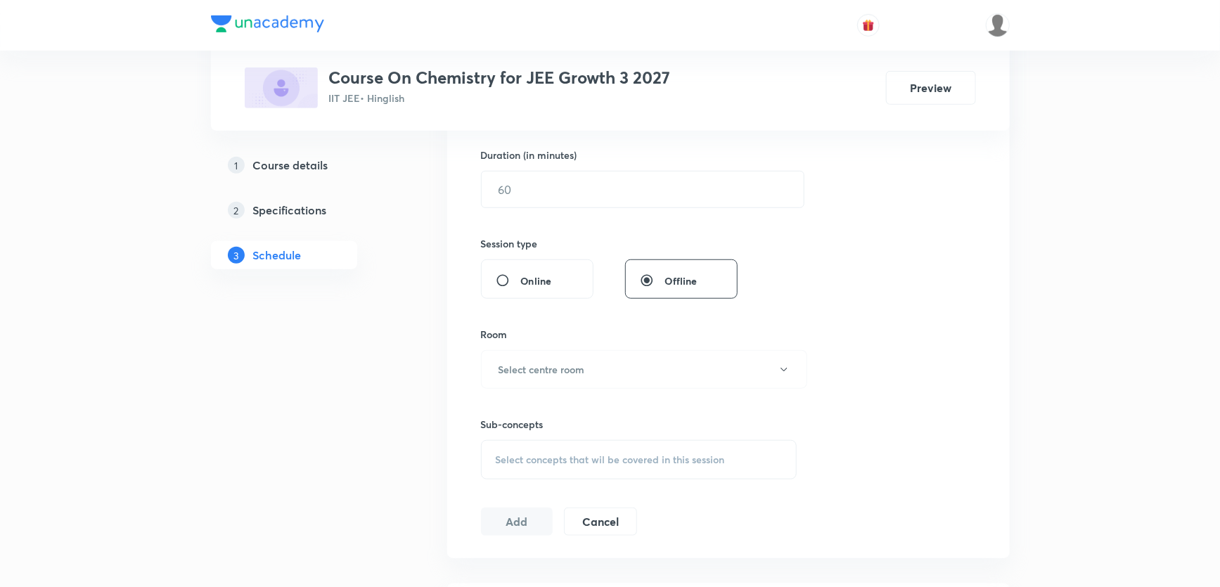
scroll to position [357, 0]
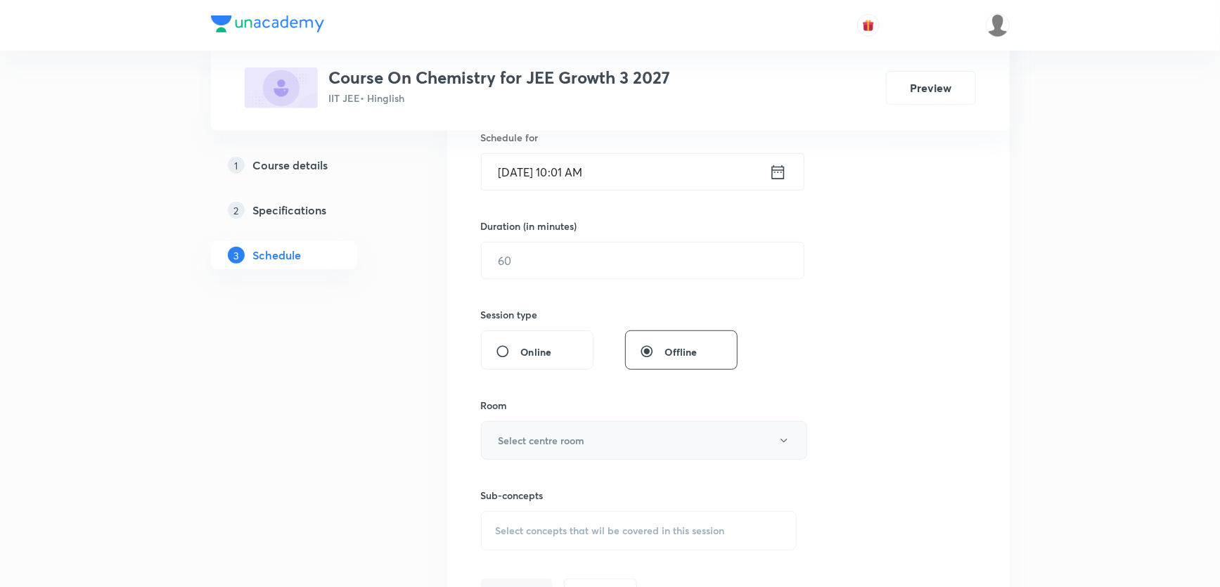
click at [572, 438] on h6 "Select centre room" at bounding box center [541, 440] width 86 height 15
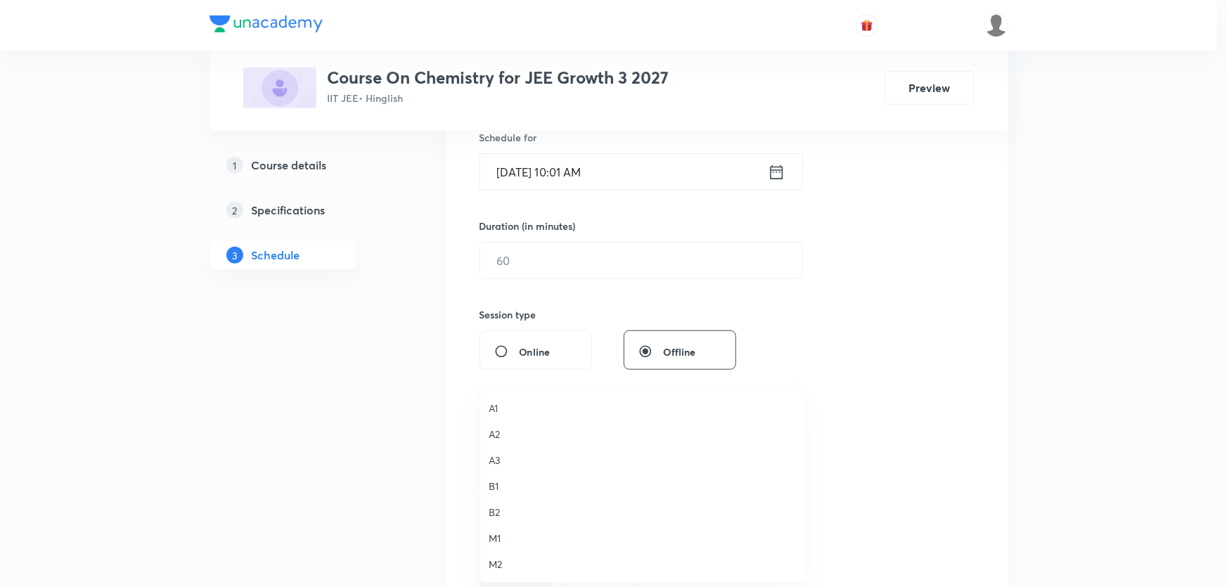
click at [495, 482] on span "B1" at bounding box center [643, 486] width 308 height 15
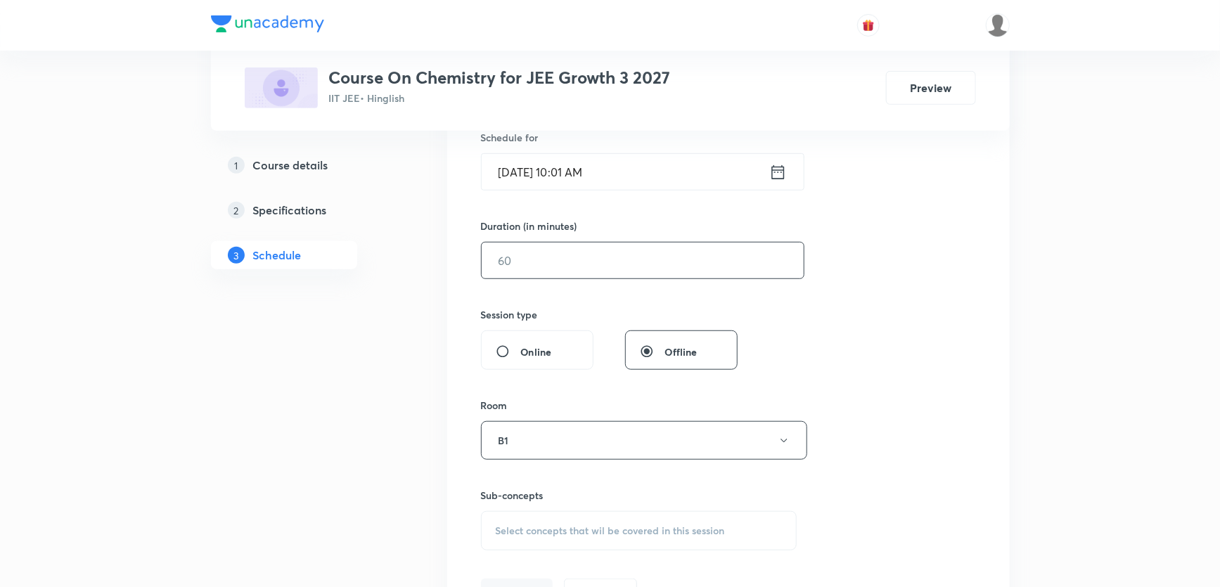
click at [527, 260] on input "text" at bounding box center [643, 261] width 322 height 36
drag, startPoint x: 495, startPoint y: 258, endPoint x: 519, endPoint y: 251, distance: 24.9
click at [519, 251] on input "80" at bounding box center [643, 261] width 322 height 36
type input "75"
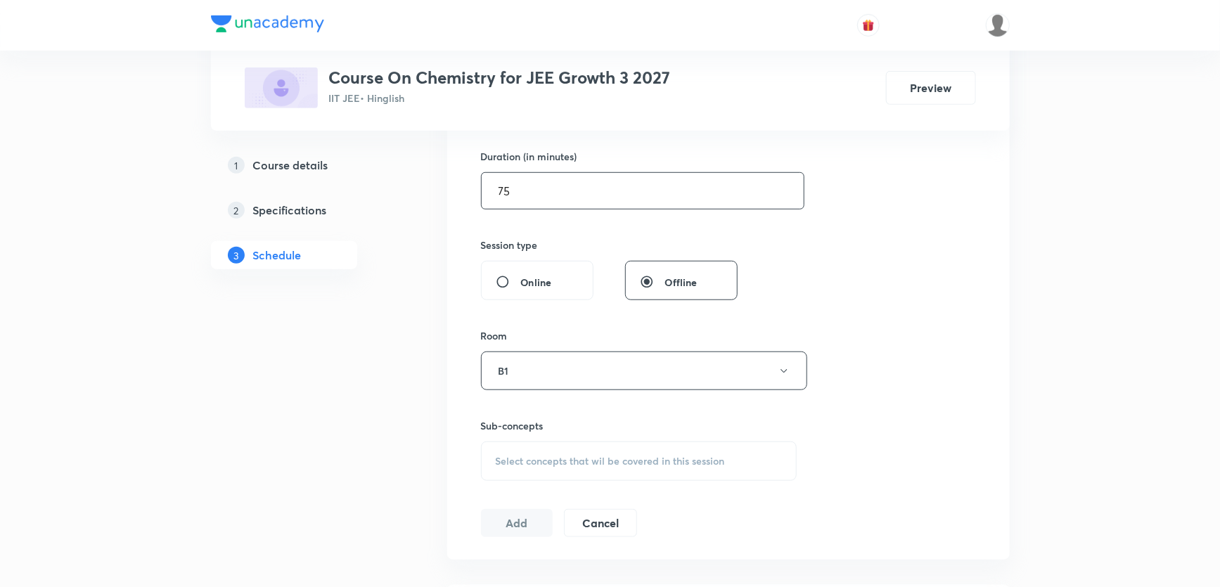
scroll to position [293, 0]
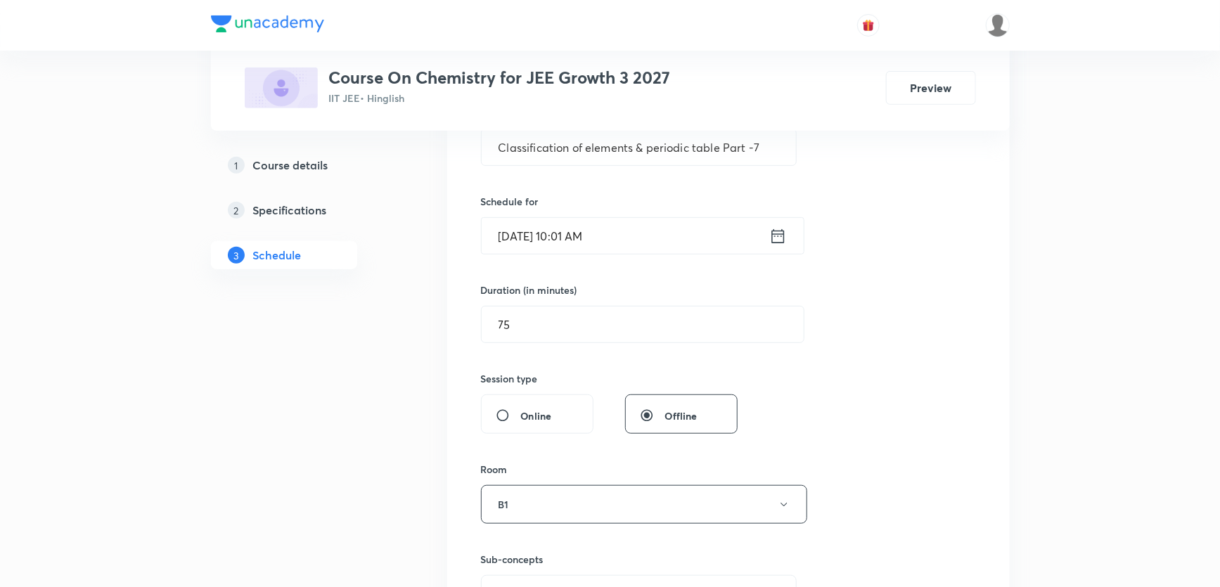
click at [567, 232] on input "[DATE] 10:01 AM" at bounding box center [626, 236] width 288 height 36
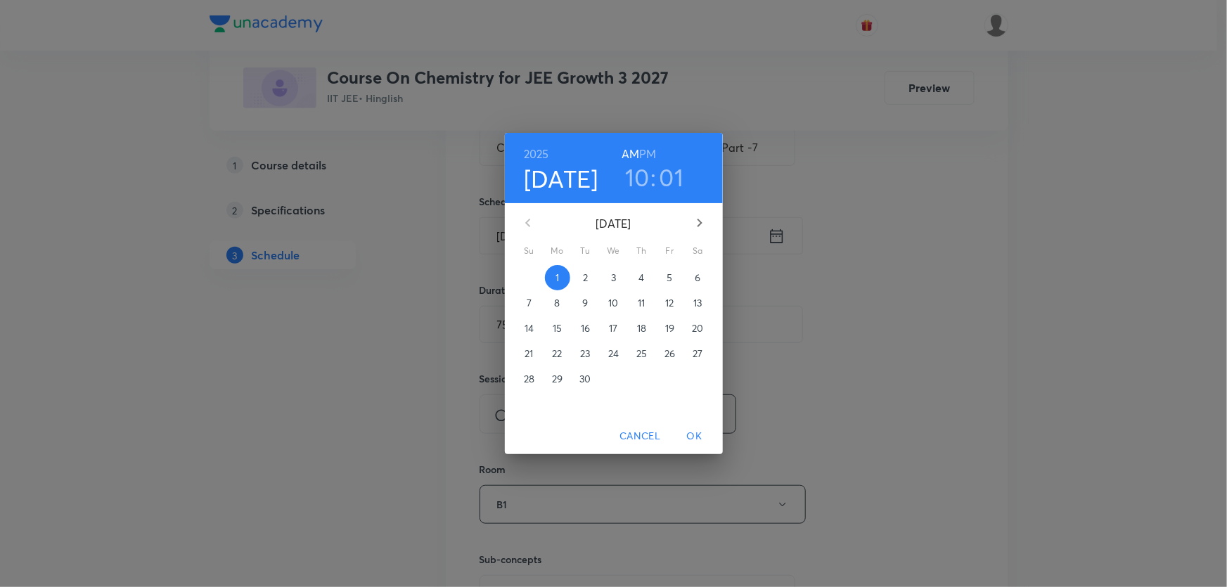
click at [656, 152] on h6 "PM" at bounding box center [647, 154] width 17 height 20
click at [638, 179] on h3 "10" at bounding box center [637, 177] width 25 height 30
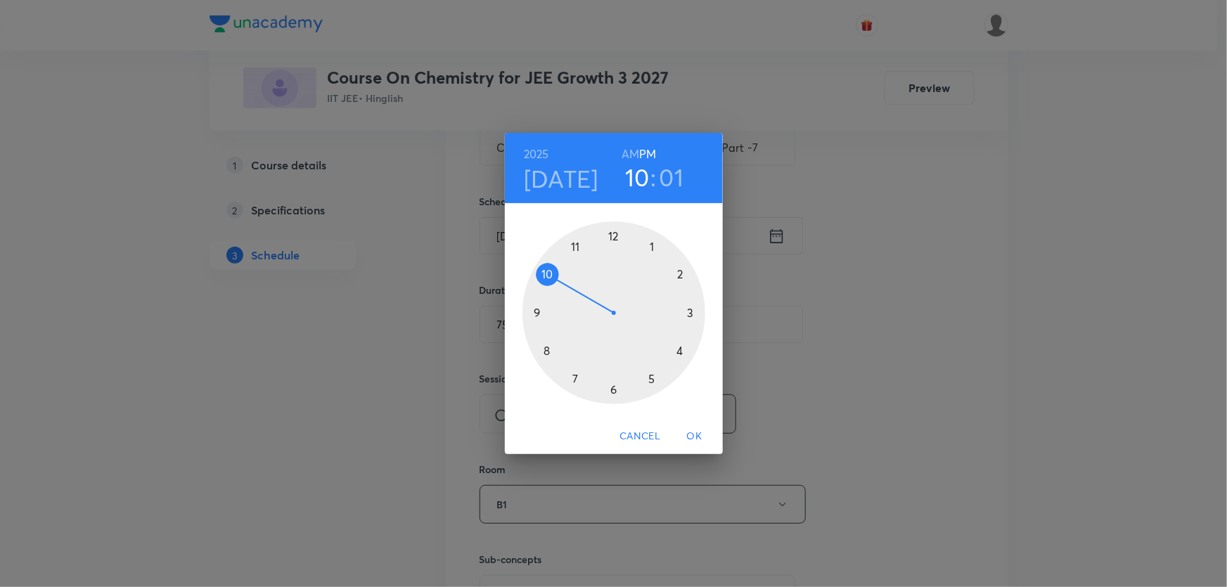
click at [680, 273] on div at bounding box center [613, 312] width 183 height 183
click at [574, 244] on div at bounding box center [613, 312] width 183 height 183
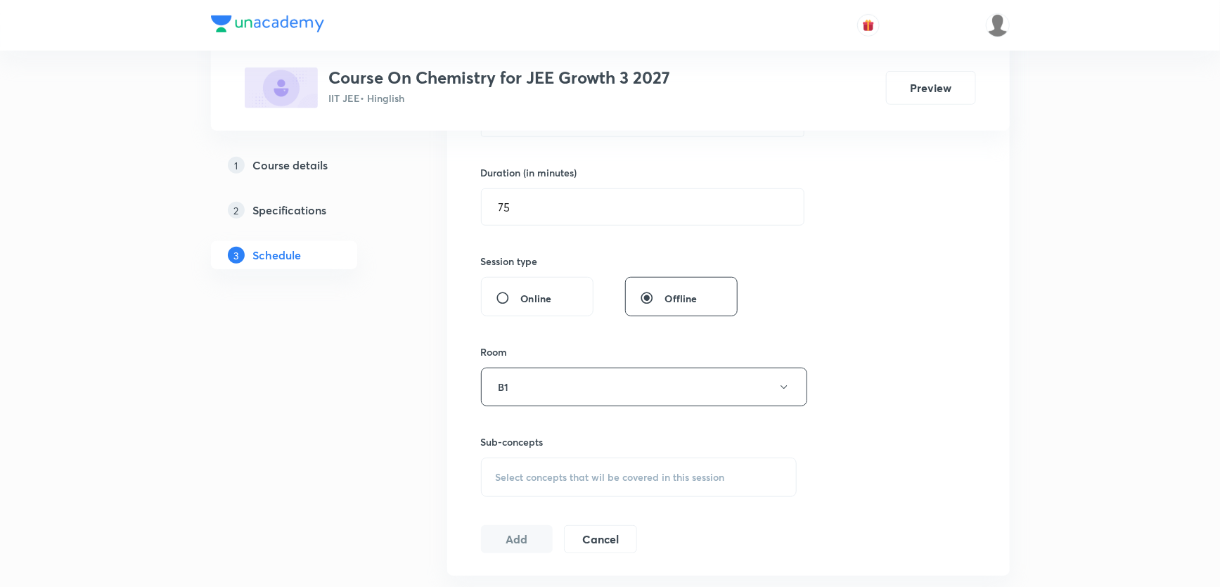
scroll to position [548, 0]
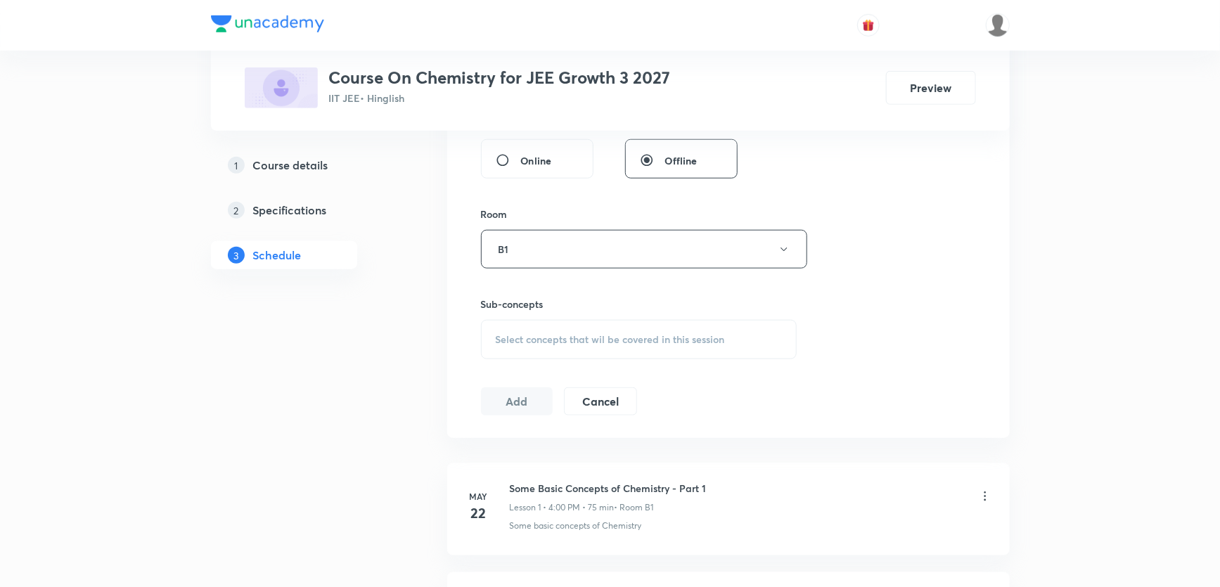
click at [557, 334] on span "Select concepts that wil be covered in this session" at bounding box center [610, 339] width 229 height 11
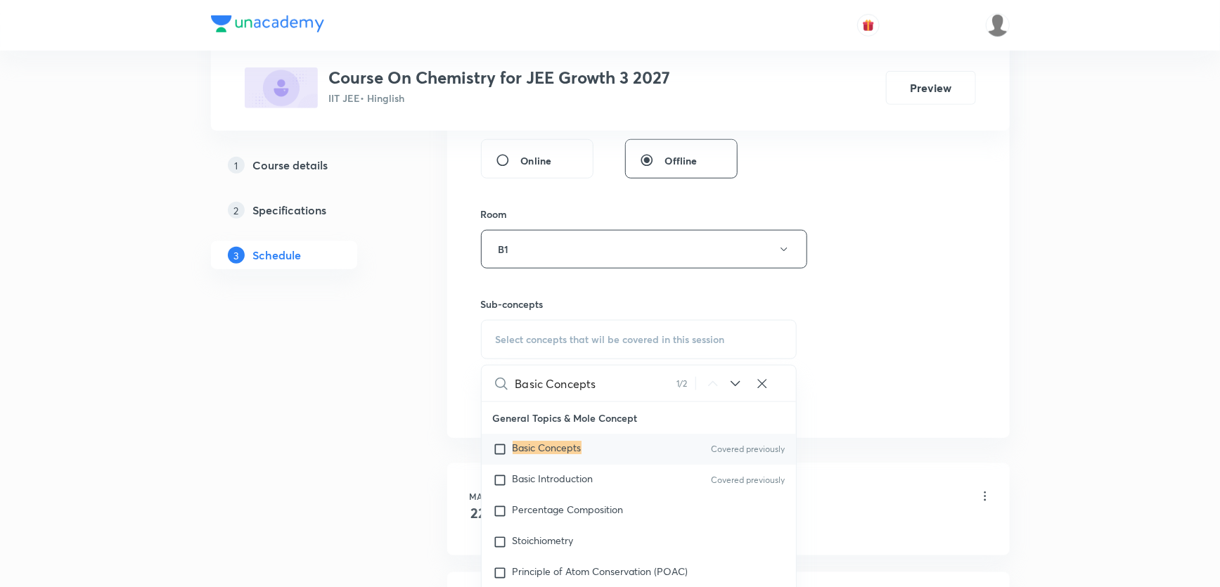
type input "Basic Concepts"
click at [501, 449] on input "checkbox" at bounding box center [503, 449] width 20 height 14
checkbox input "true"
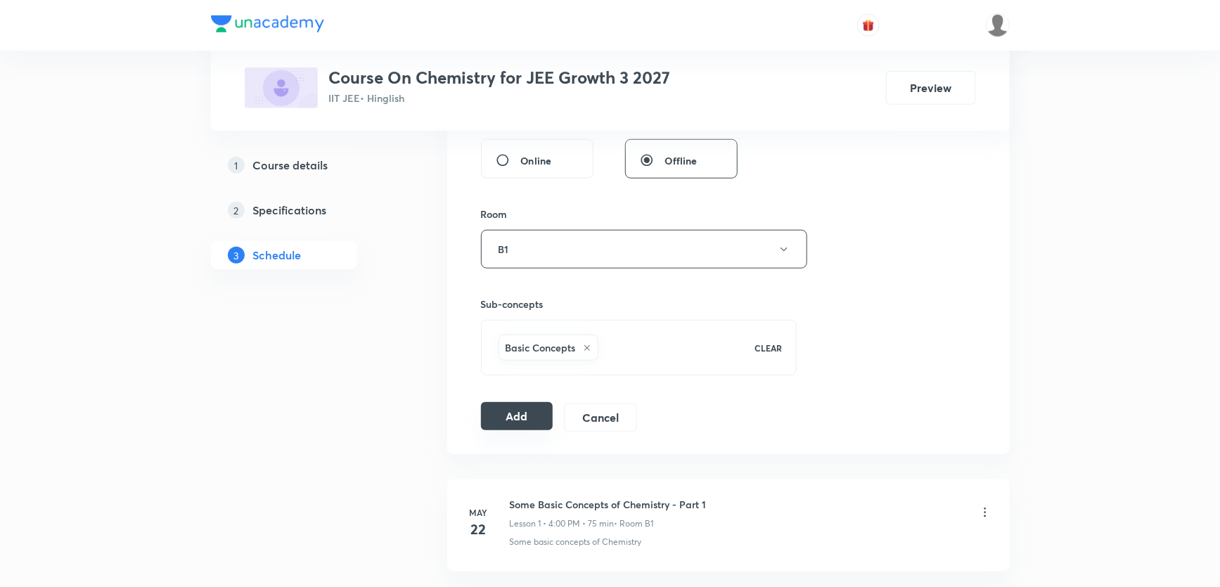
click at [535, 423] on button "Add" at bounding box center [517, 416] width 72 height 28
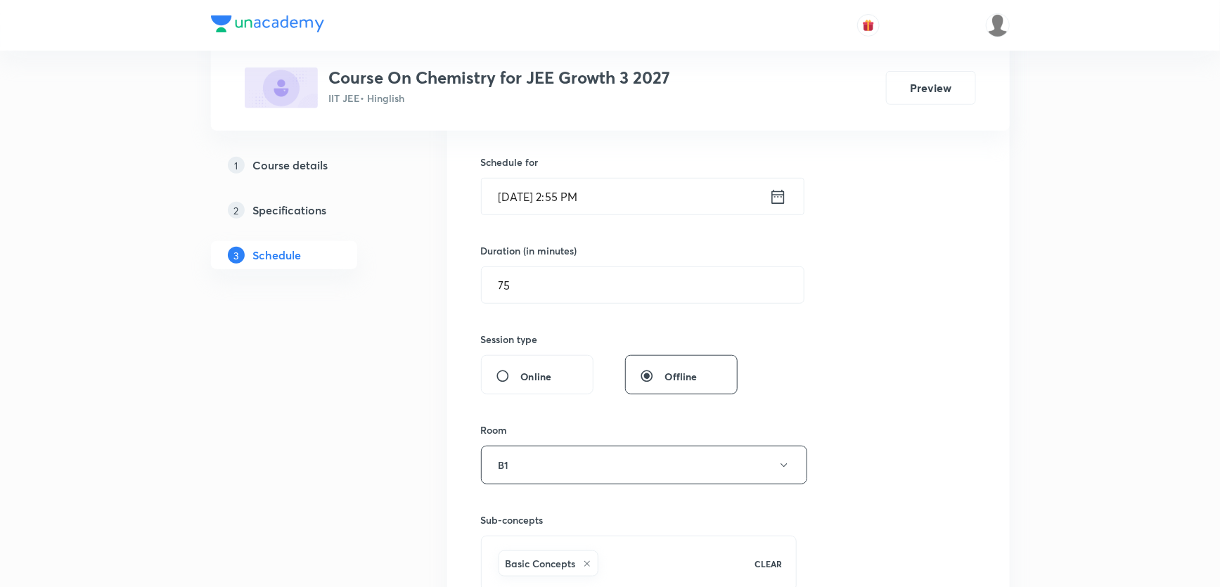
scroll to position [575, 0]
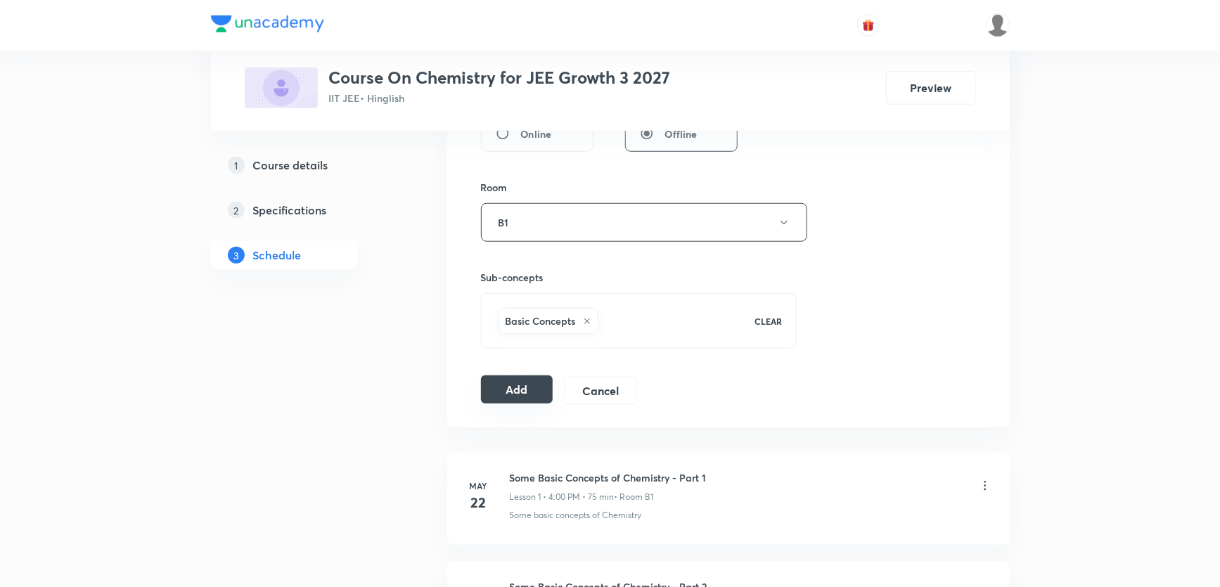
click at [524, 394] on button "Add" at bounding box center [517, 389] width 72 height 28
click at [514, 384] on button "Add" at bounding box center [517, 389] width 72 height 28
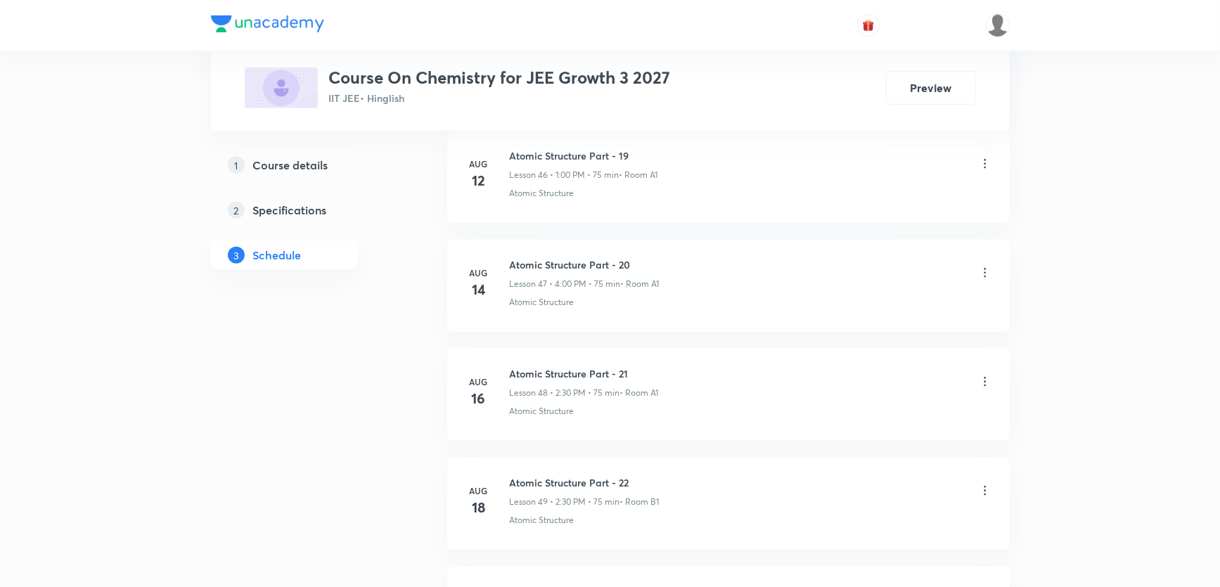
scroll to position [5689, 0]
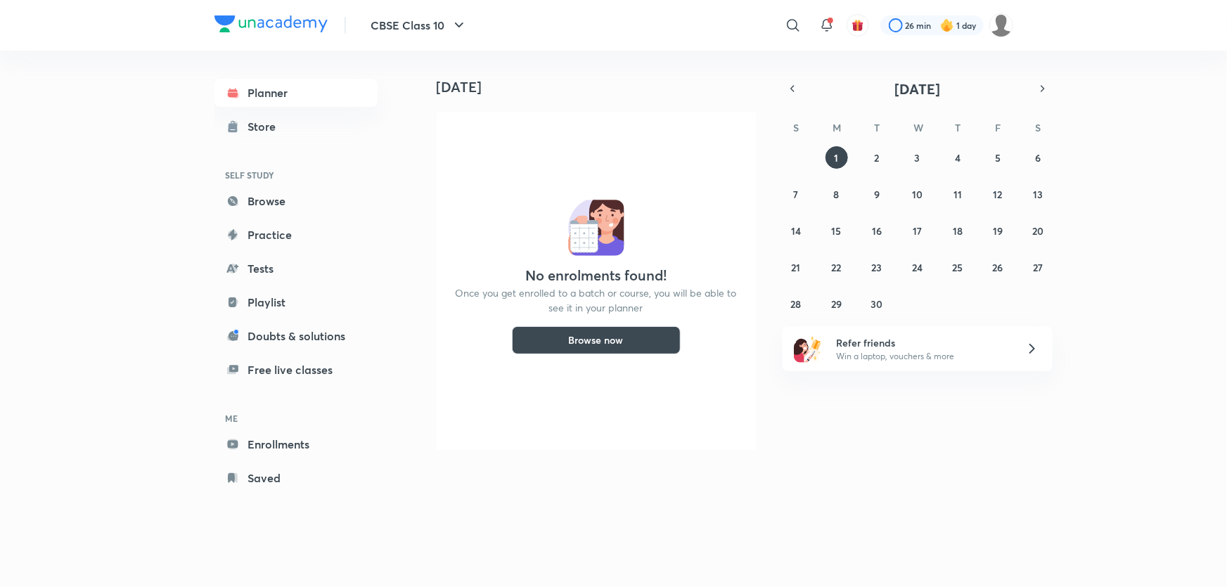
click at [1201, 138] on div "[DATE] No enrolments found! Once you get enrolled to a batch or course, you wil…" at bounding box center [821, 256] width 808 height 411
